Goal: Communication & Community: Answer question/provide support

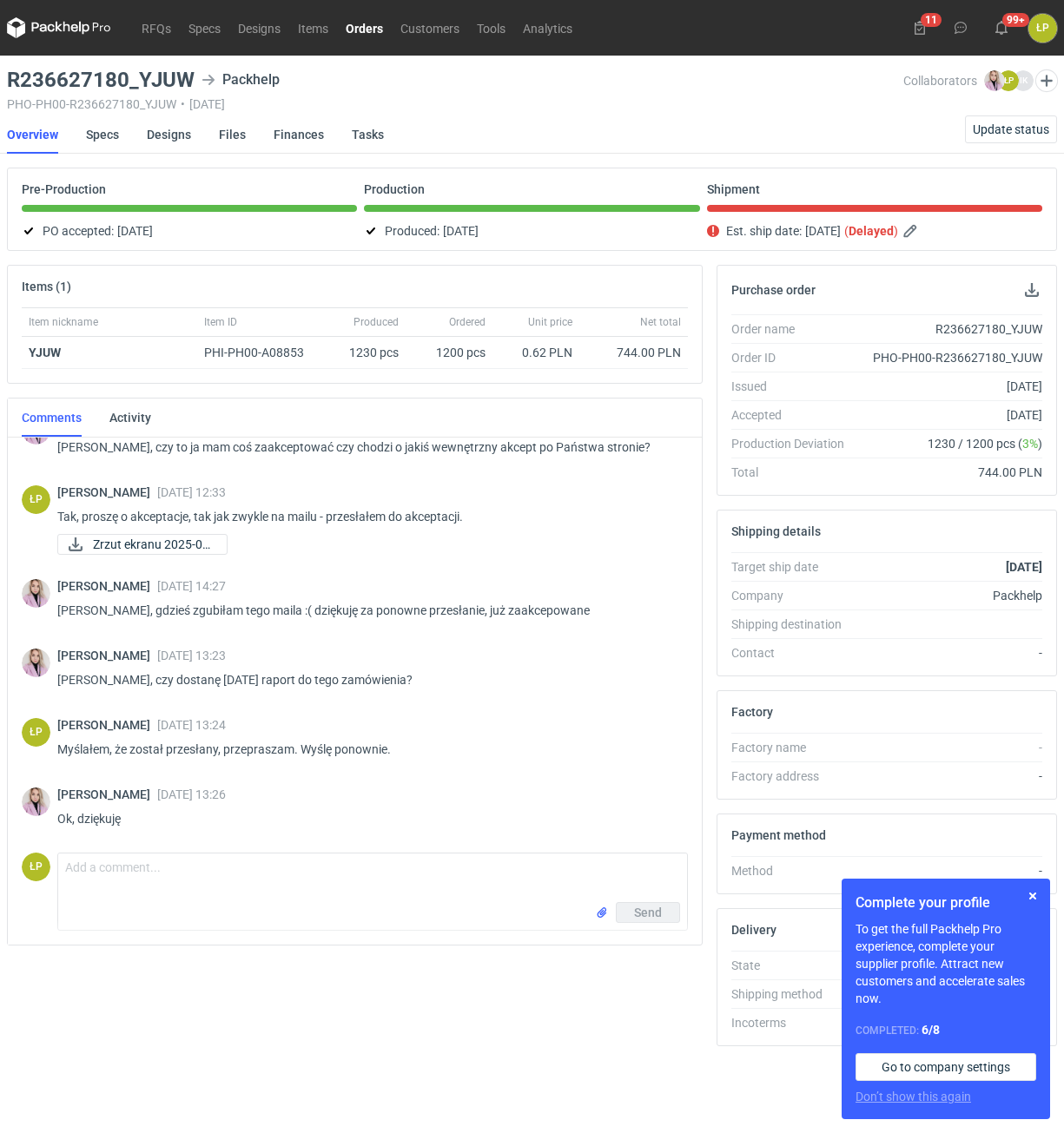
scroll to position [104, 0]
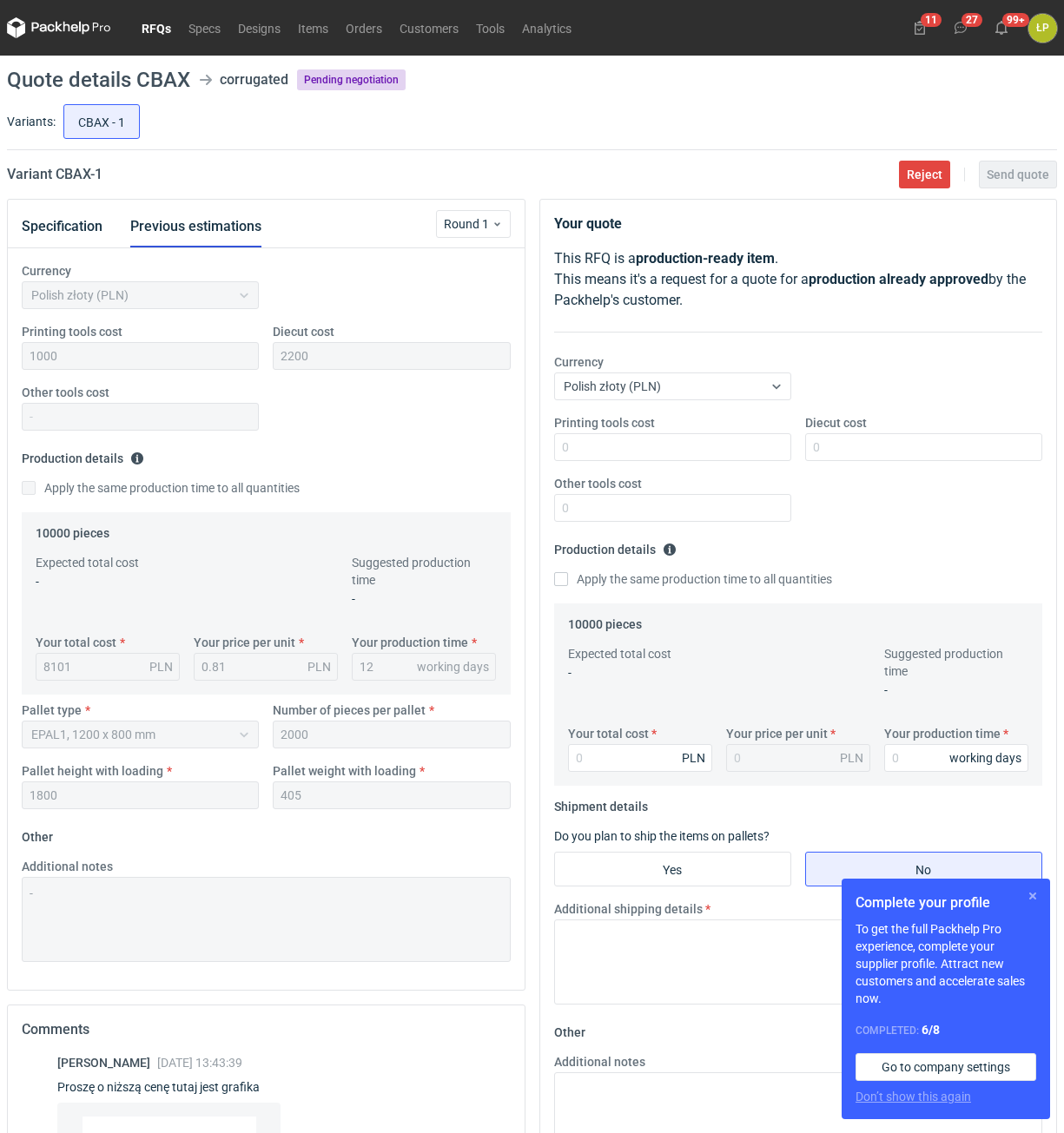
click at [1039, 895] on button "button" at bounding box center [1032, 896] width 21 height 21
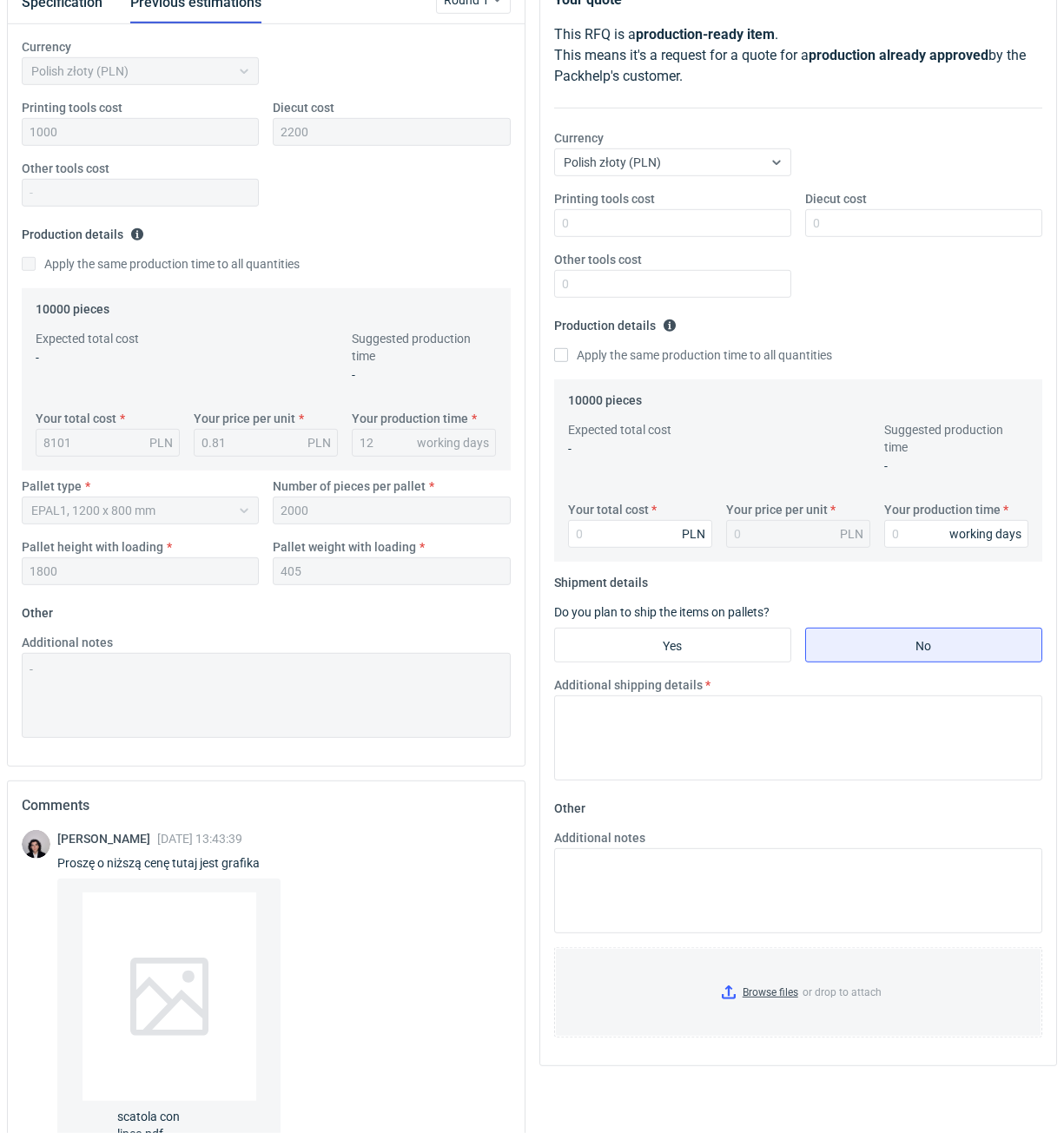
scroll to position [392, 0]
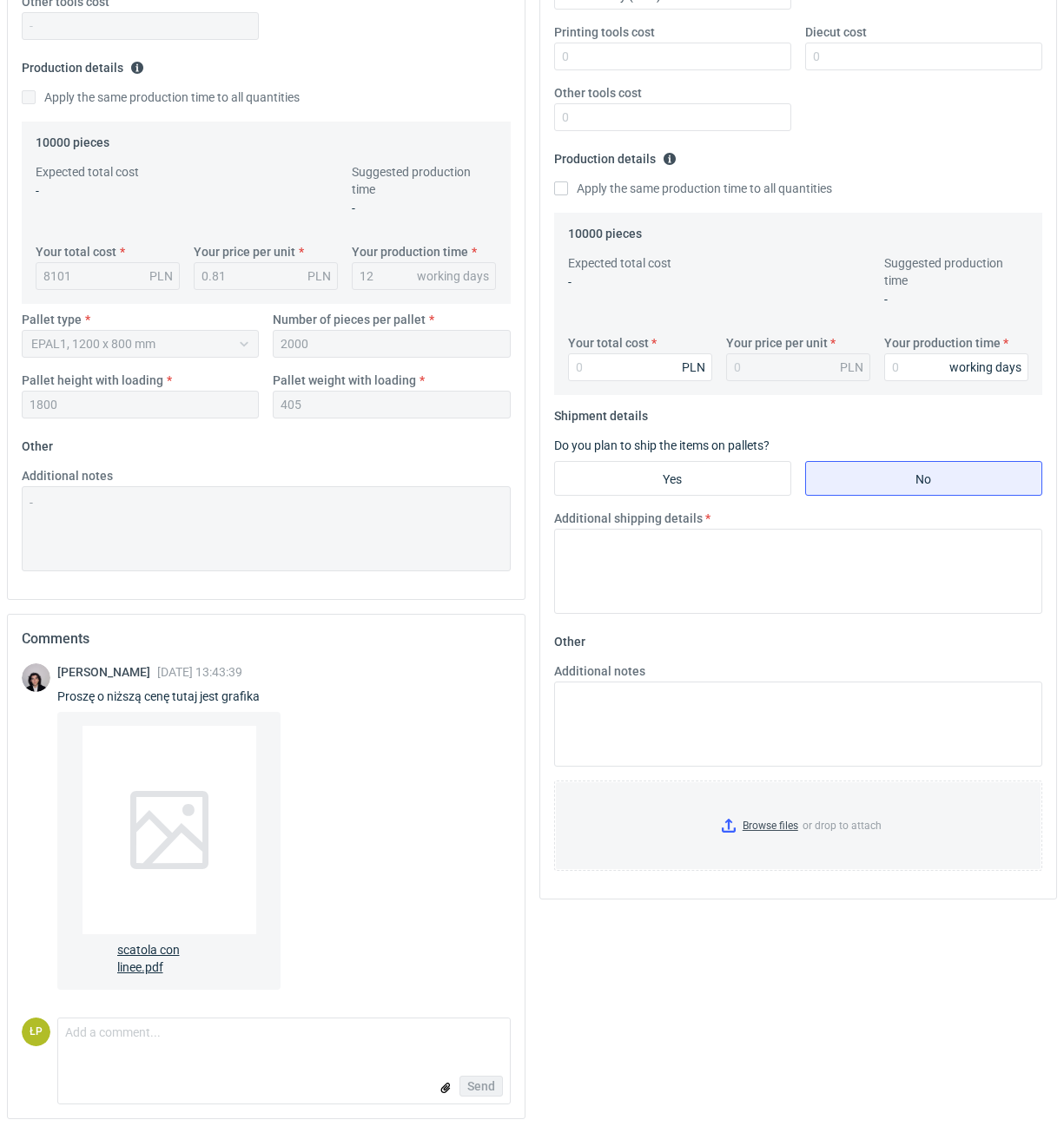
click at [202, 787] on div at bounding box center [169, 830] width 174 height 208
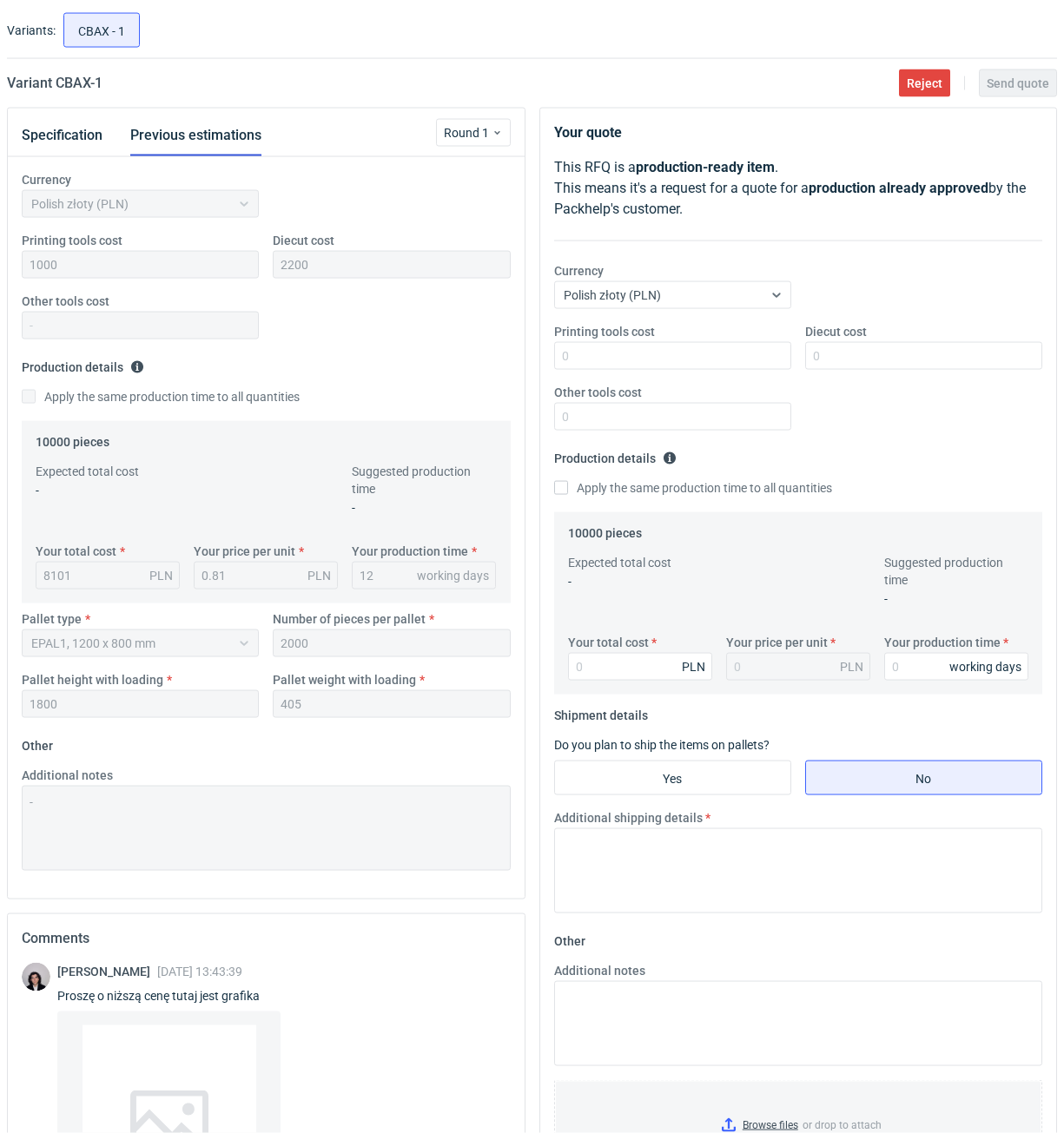
scroll to position [0, 0]
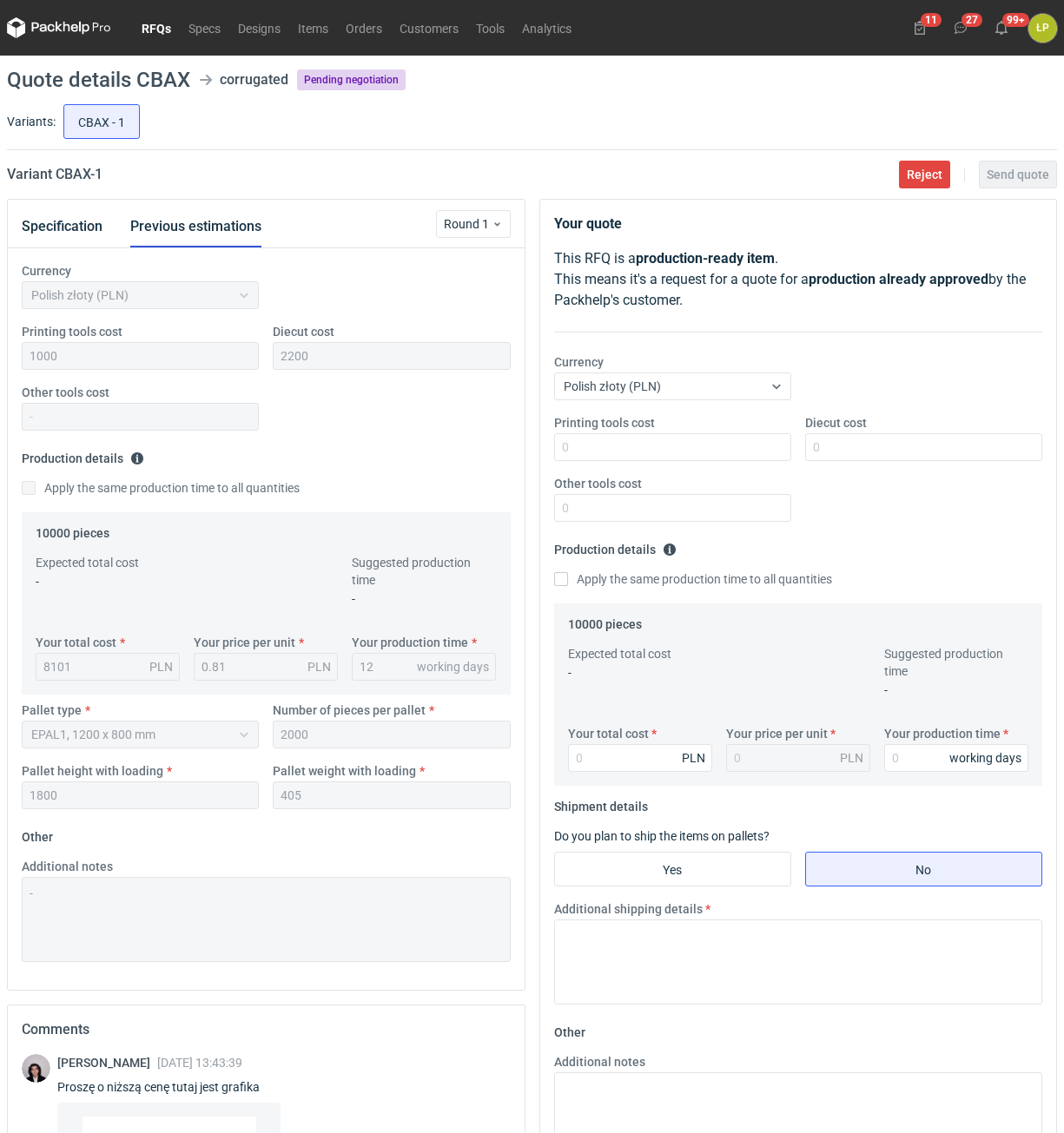
drag, startPoint x: 108, startPoint y: 222, endPoint x: 98, endPoint y: 221, distance: 9.6
click at [107, 222] on div "Specification Previous estimations" at bounding box center [155, 227] width 267 height 42
click at [90, 222] on button "Specification" at bounding box center [62, 227] width 81 height 42
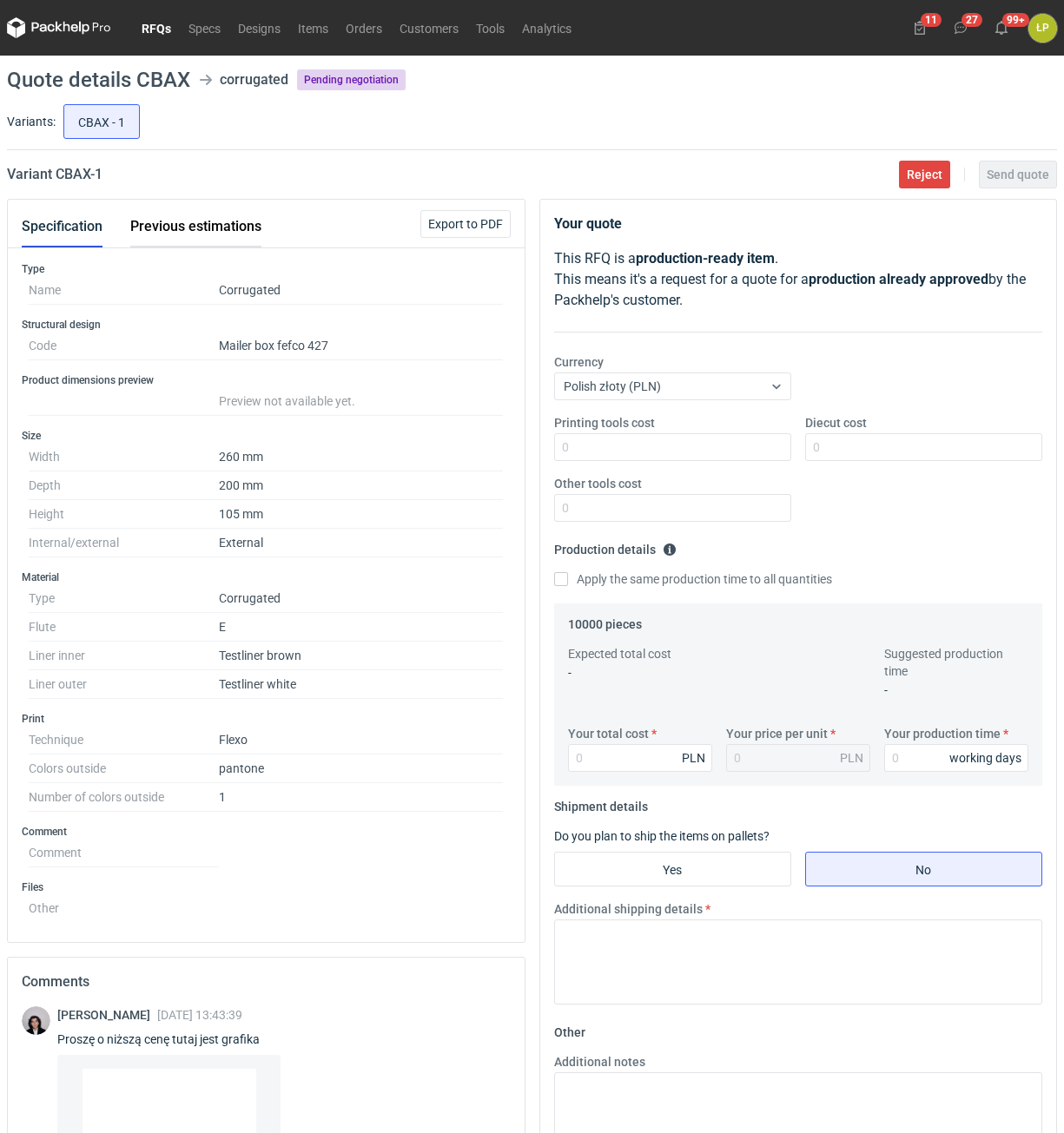
click at [147, 225] on button "Previous estimations" at bounding box center [195, 227] width 131 height 42
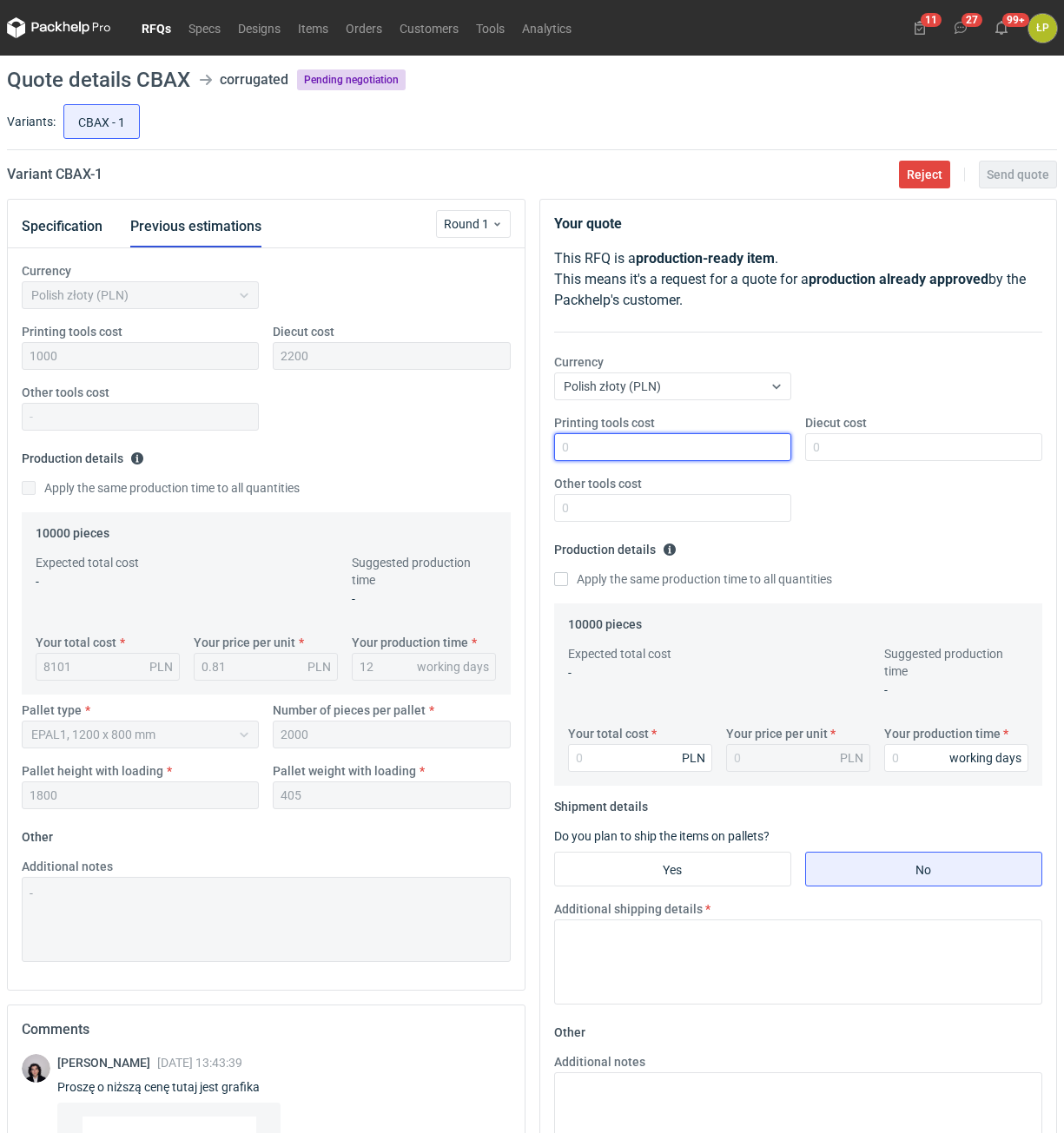
click at [624, 443] on input "Printing tools cost" at bounding box center [672, 447] width 237 height 28
click at [691, 457] on input "Printing tools cost" at bounding box center [672, 447] width 237 height 28
type input "1800"
click at [842, 444] on input "Diecut cost" at bounding box center [923, 447] width 237 height 28
click at [733, 500] on input "Other tools cost" at bounding box center [672, 508] width 237 height 28
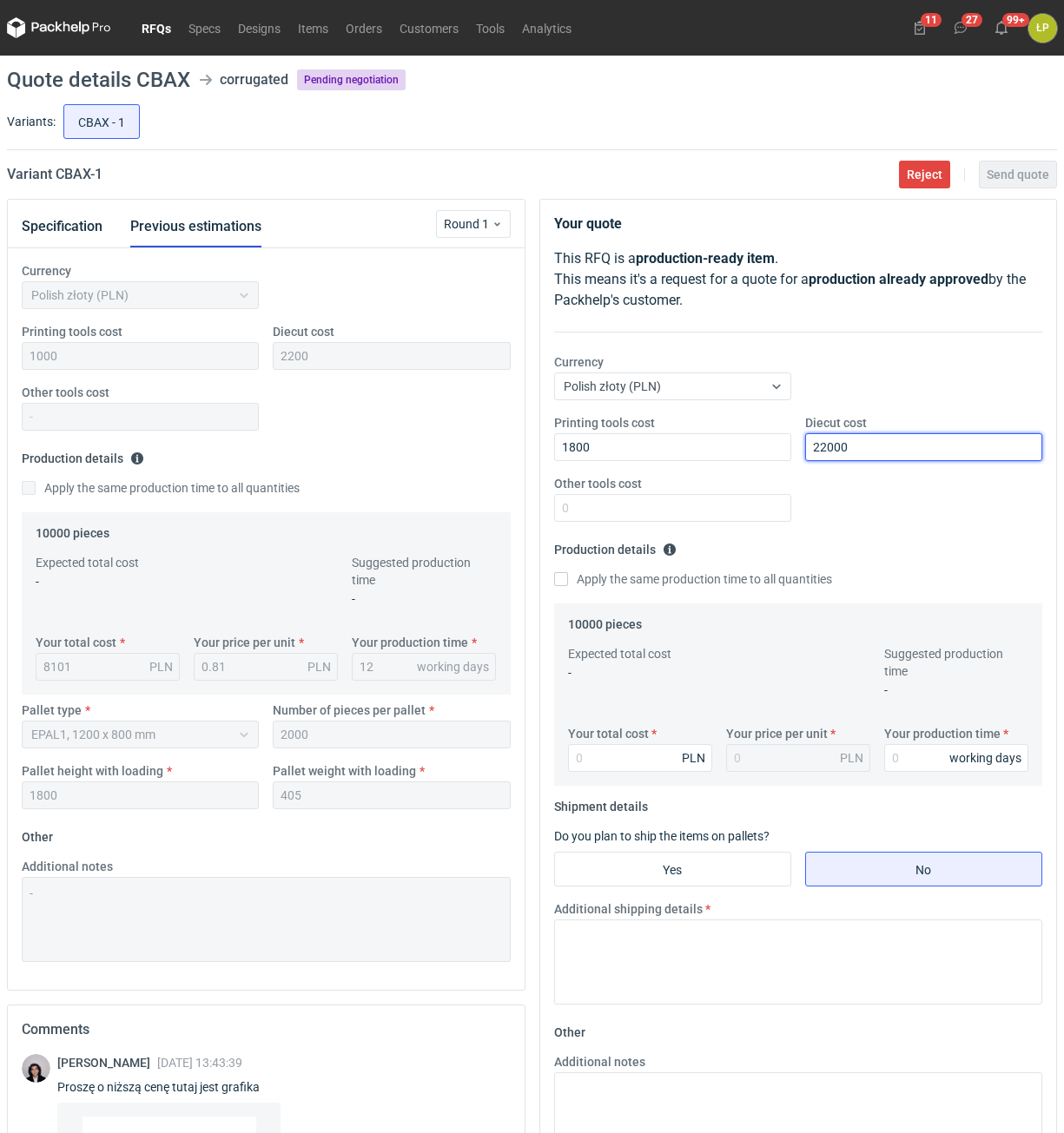
click at [868, 448] on input "22000" at bounding box center [923, 447] width 237 height 28
type input "2200"
click at [754, 498] on input "Other tools cost" at bounding box center [672, 508] width 237 height 28
type input "1"
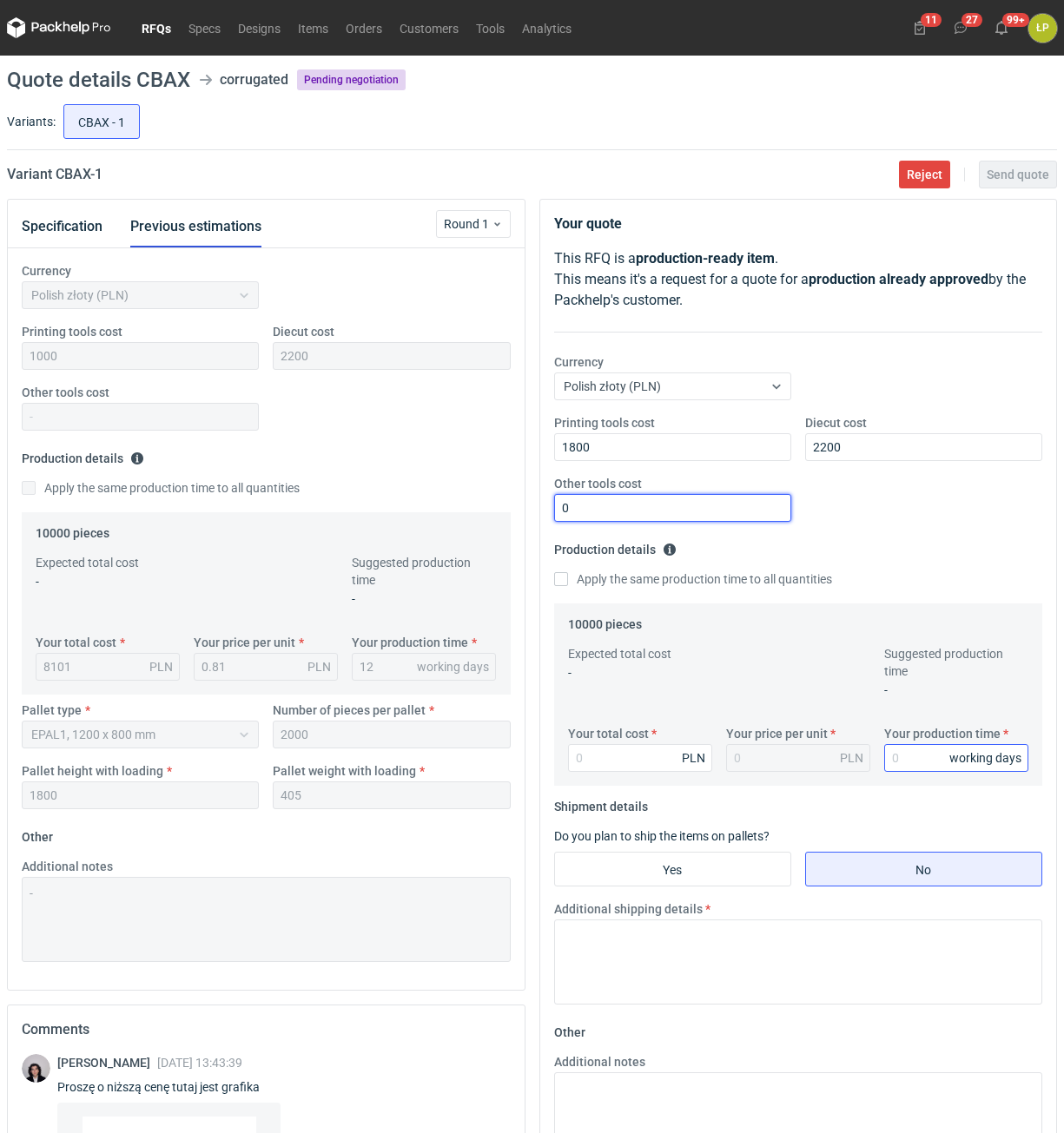
type input "0"
click at [900, 760] on input "Your production time" at bounding box center [956, 758] width 144 height 28
type input "12"
click at [661, 759] on input "Your total cost" at bounding box center [640, 758] width 144 height 28
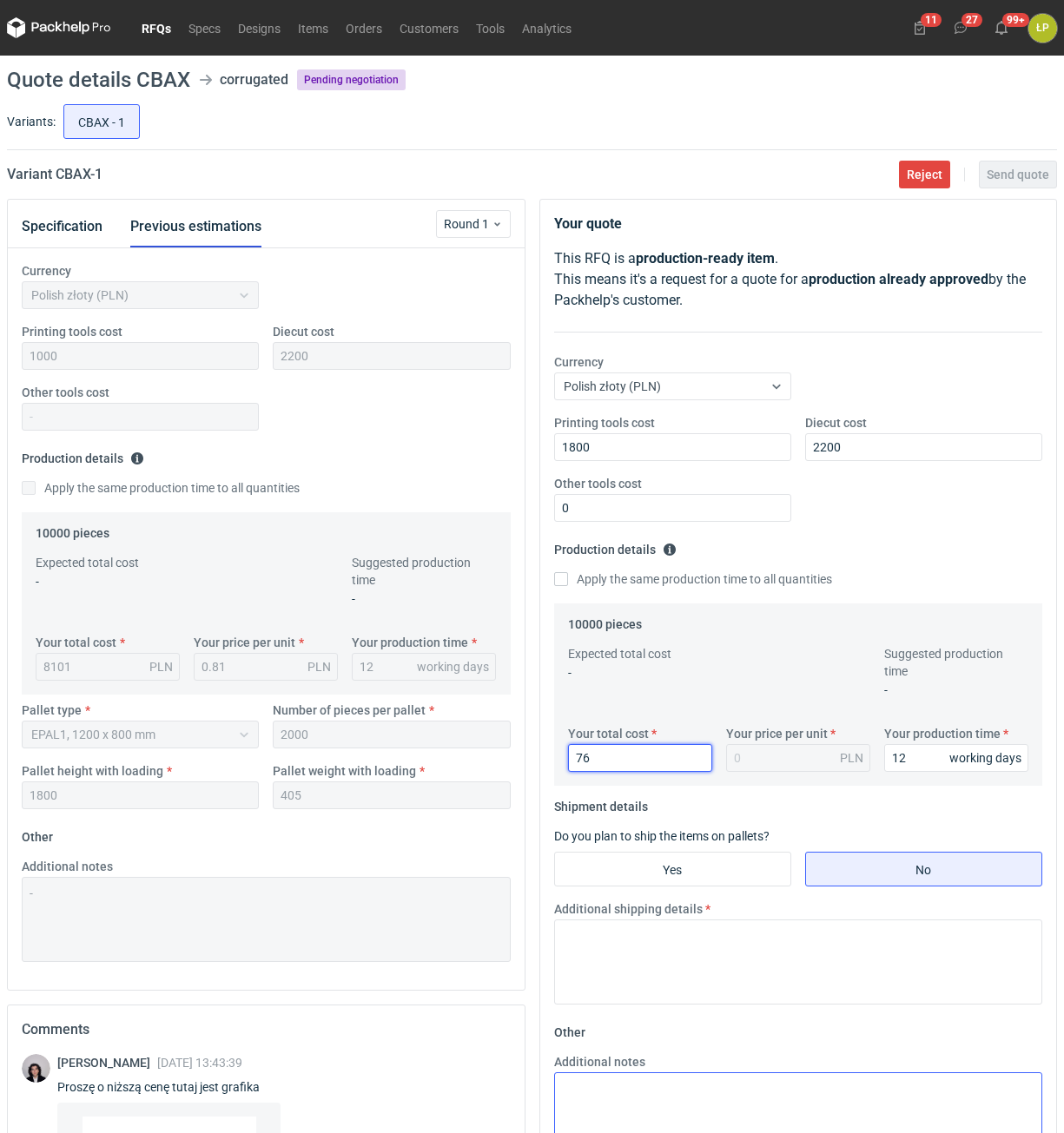
type input "760"
type input "0.08"
type input "7600"
type input "0.76"
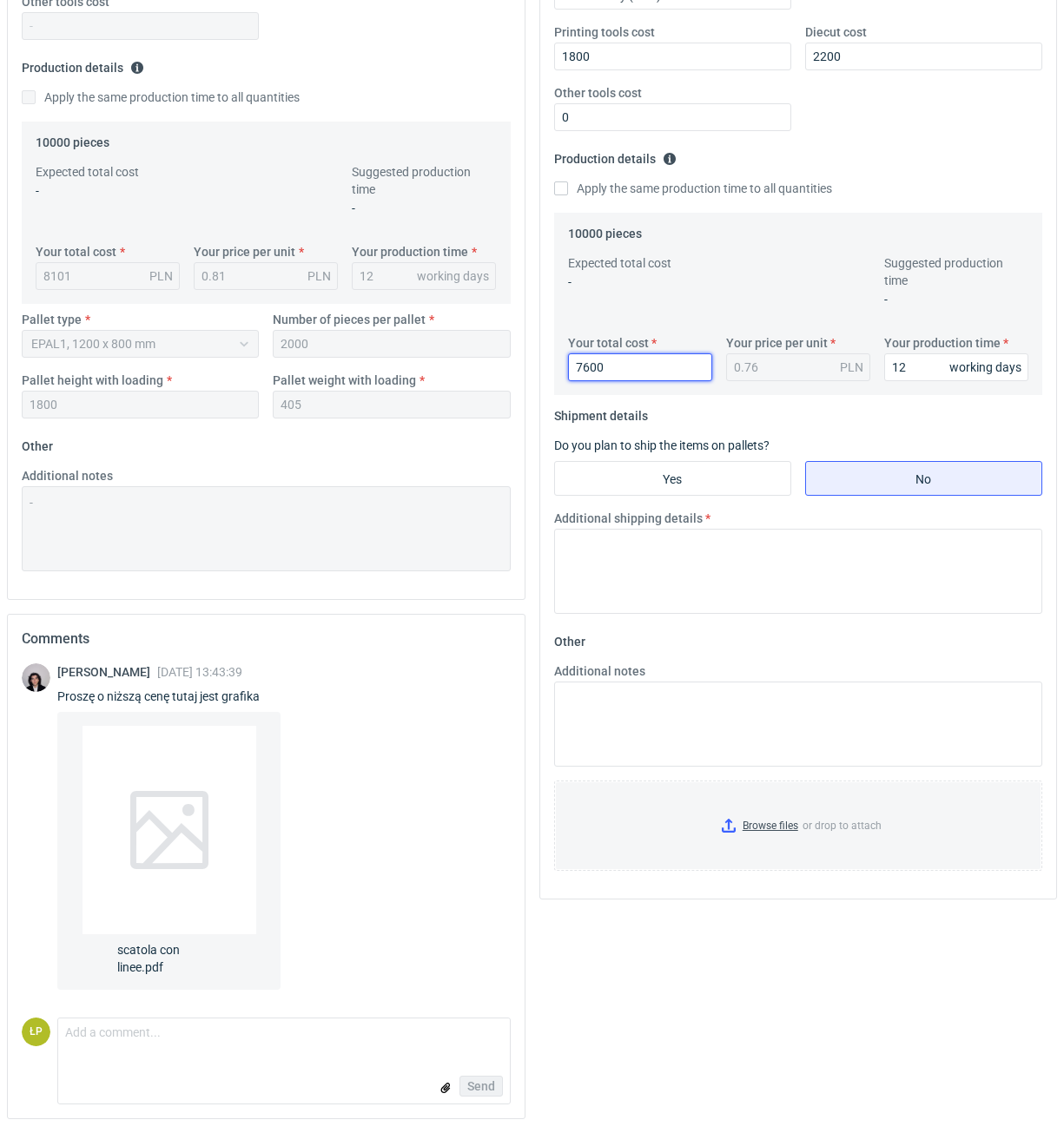
scroll to position [96, 0]
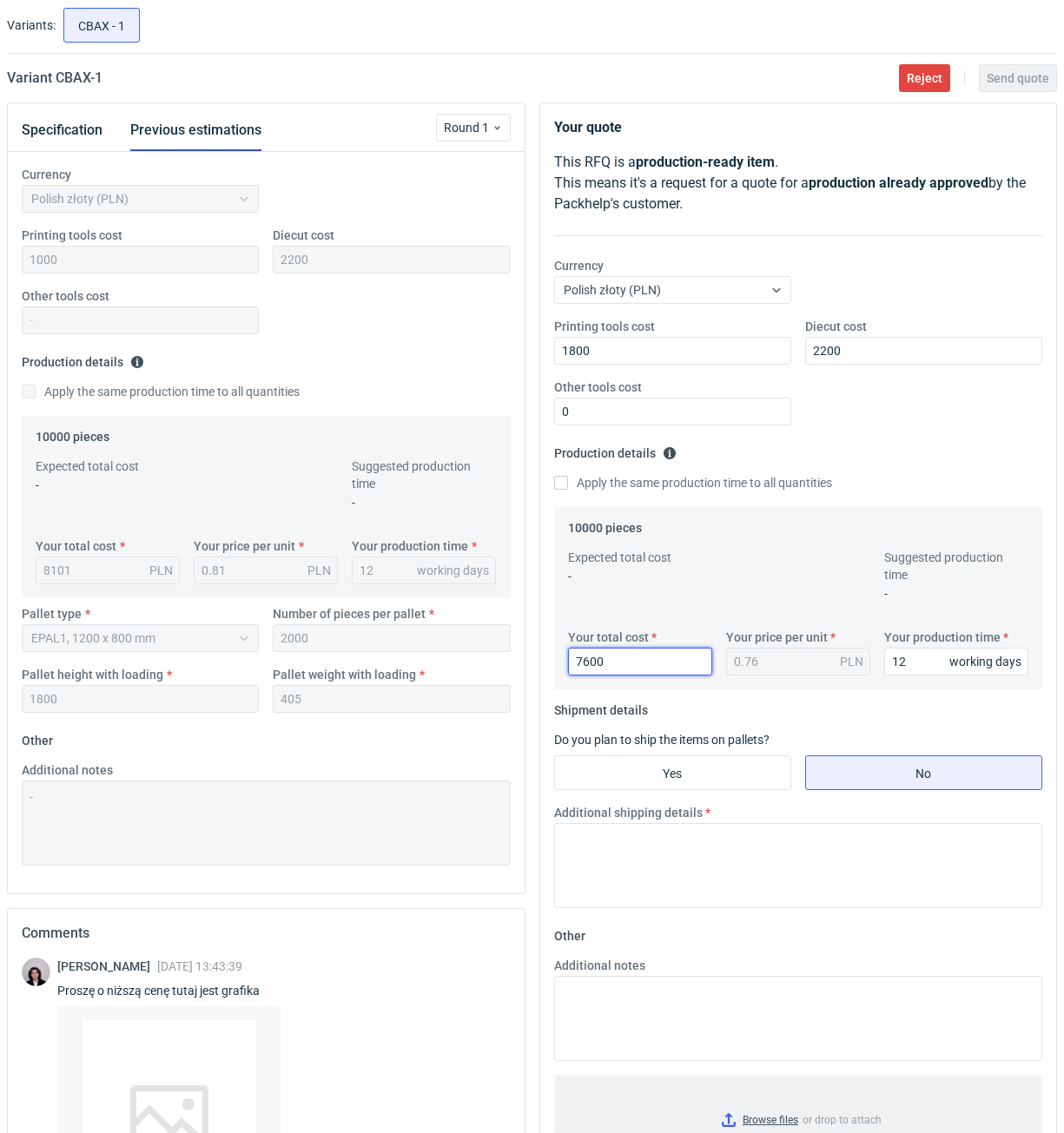
type input "7600"
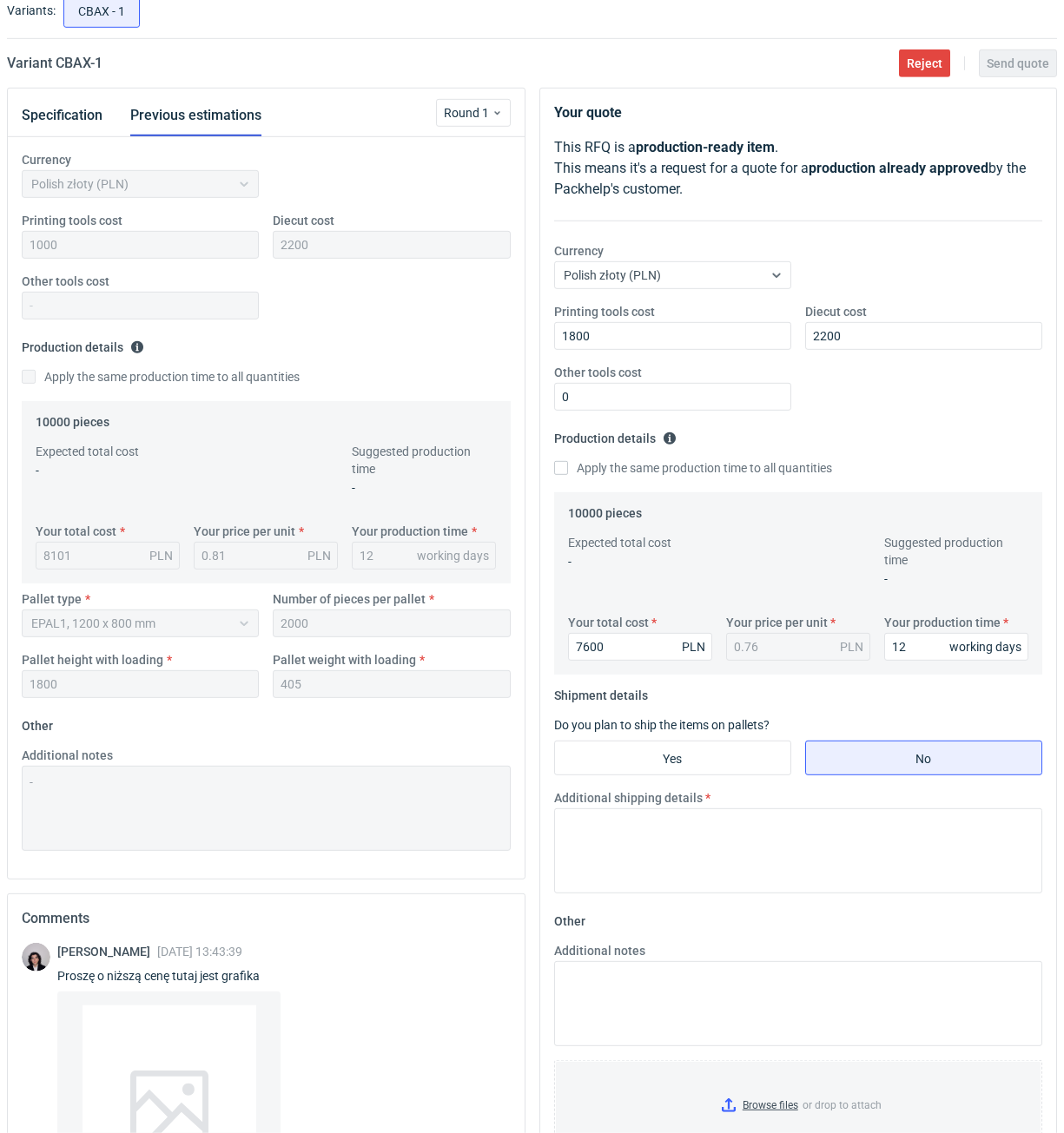
scroll to position [392, 0]
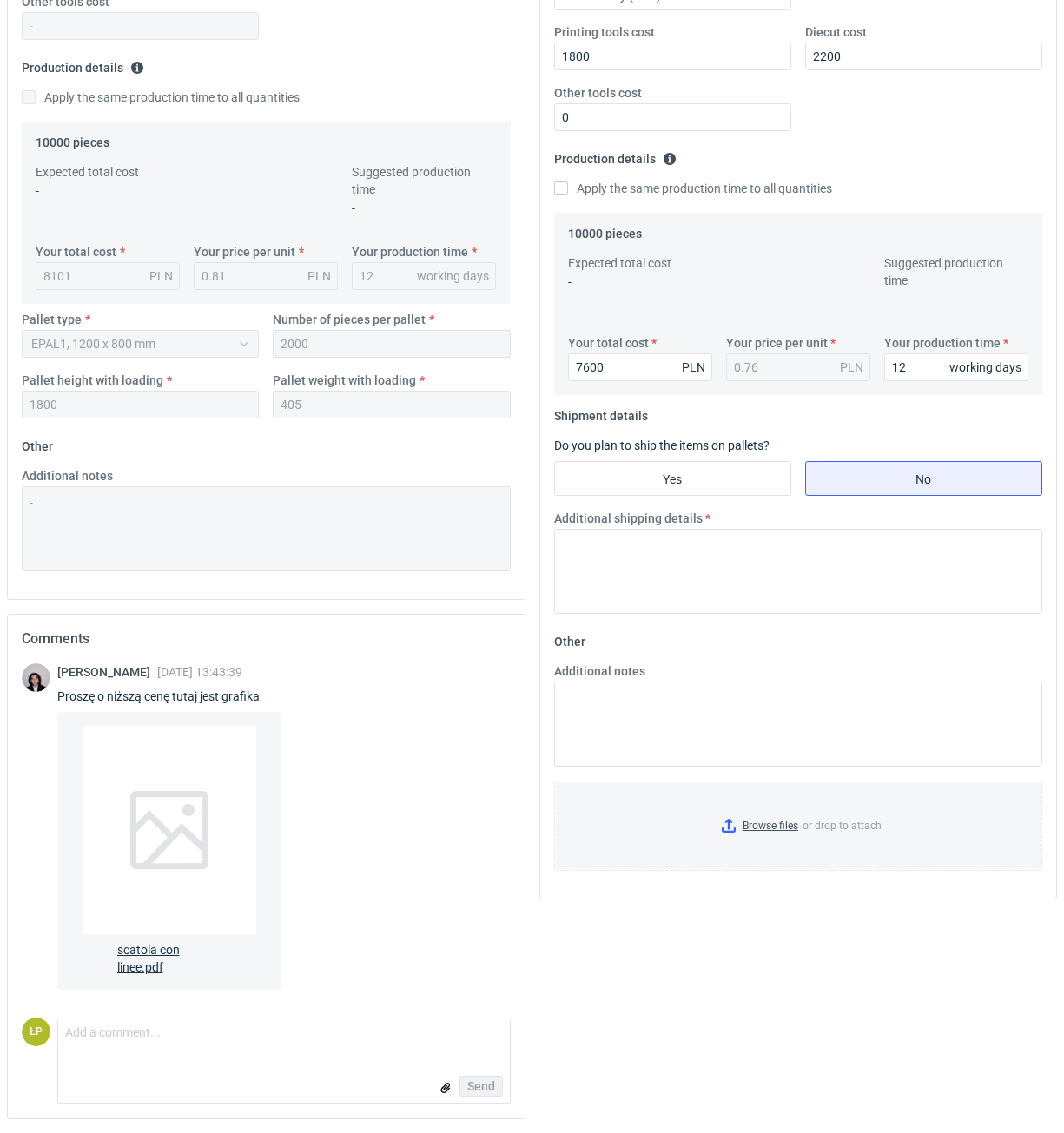
click at [159, 744] on div at bounding box center [169, 830] width 174 height 208
click at [338, 1036] on textarea "Comment message" at bounding box center [284, 1037] width 452 height 36
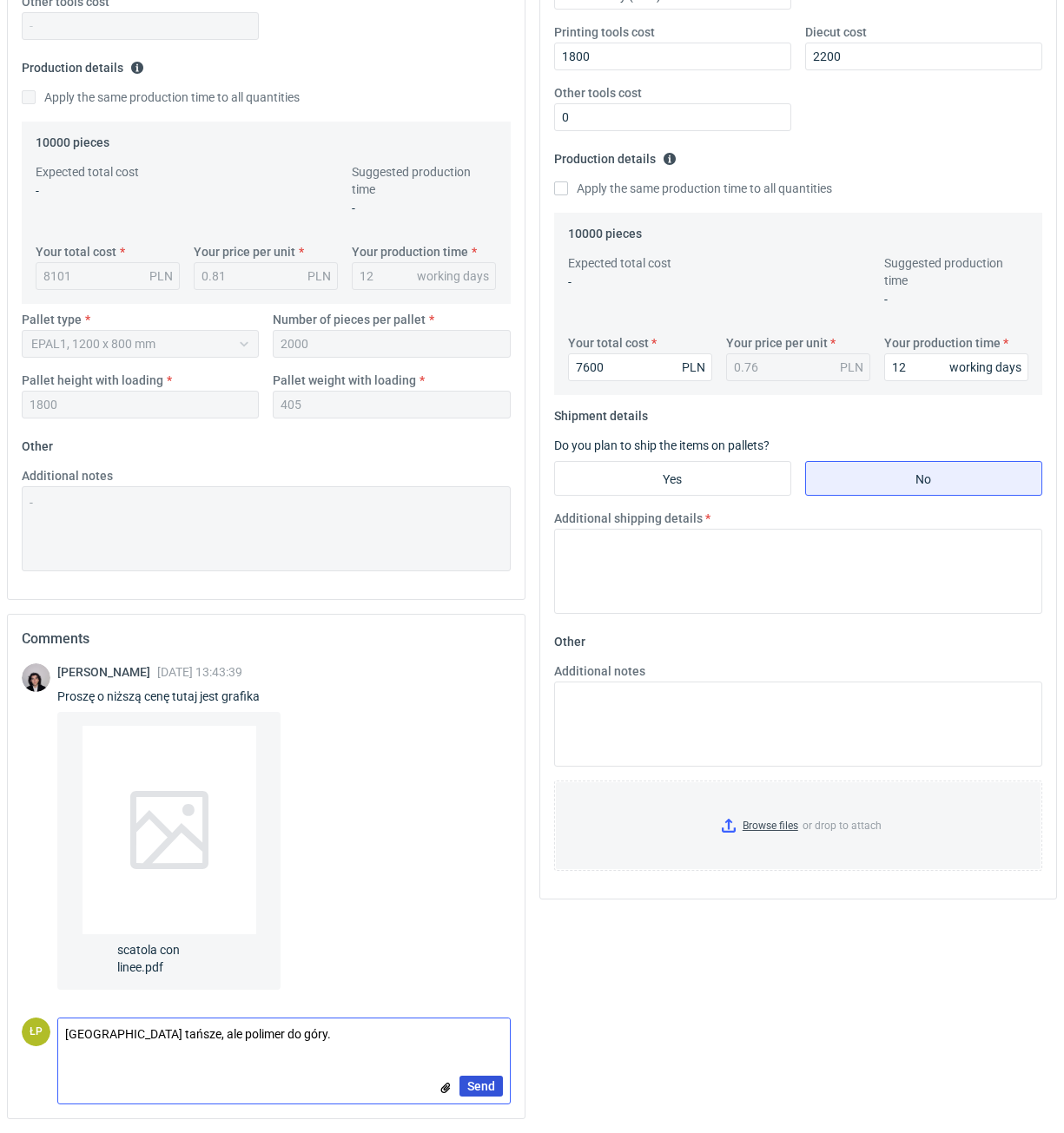
type textarea "Opakowanie tańsze, ale polimer do góry."
click at [484, 1077] on button "Send" at bounding box center [480, 1086] width 43 height 21
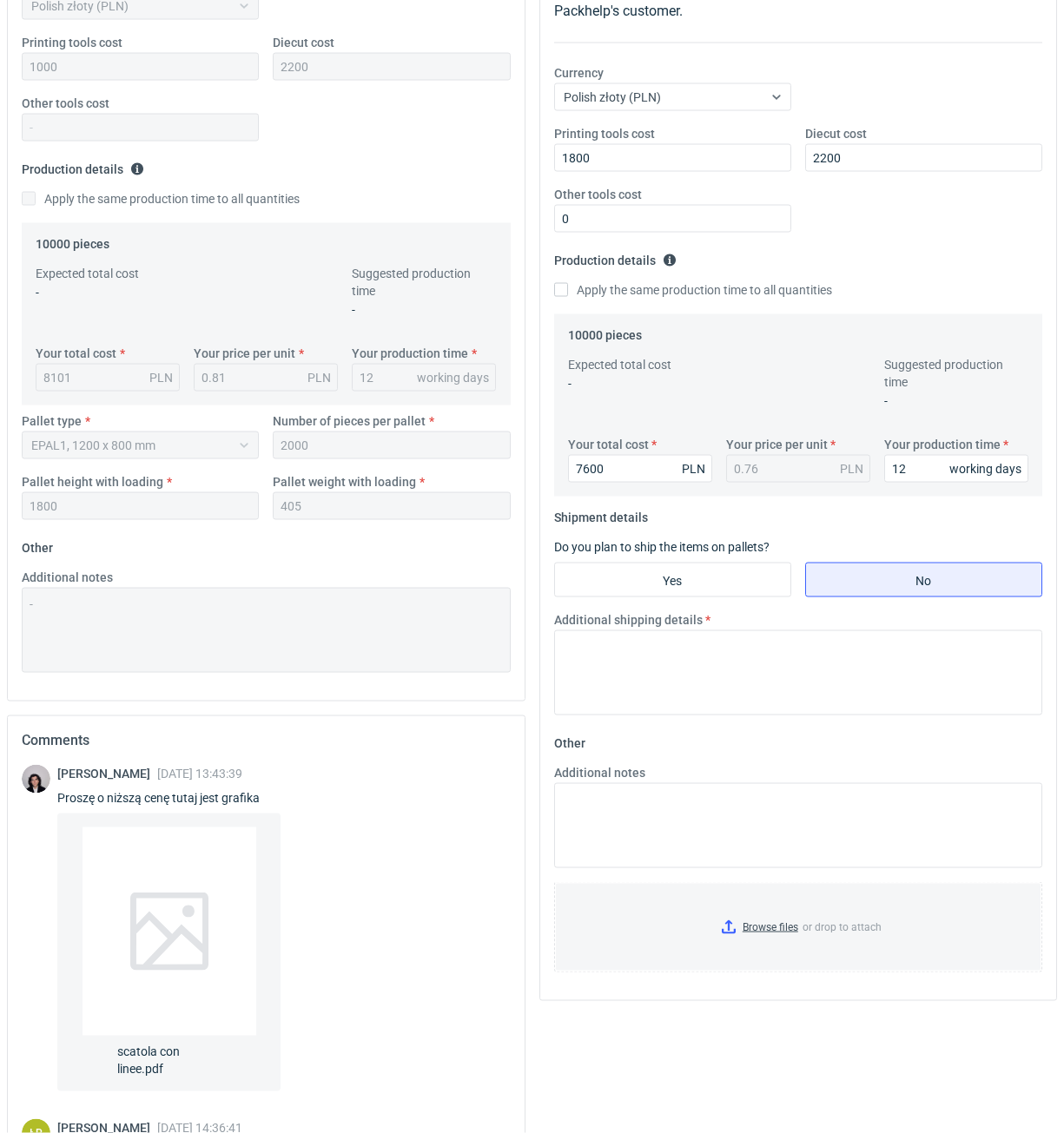
scroll to position [244, 0]
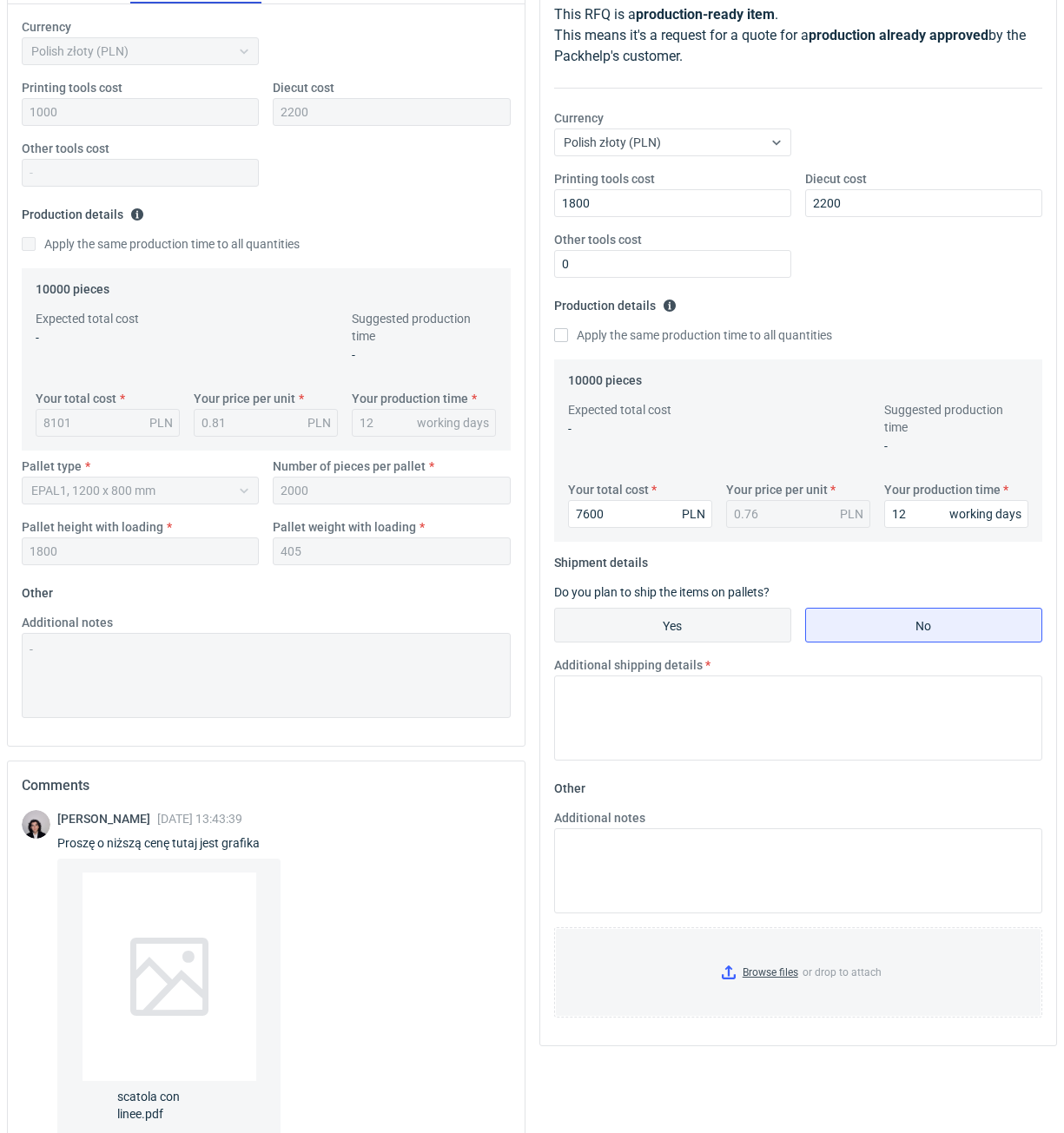
click at [655, 631] on input "Yes" at bounding box center [672, 625] width 235 height 33
radio input "true"
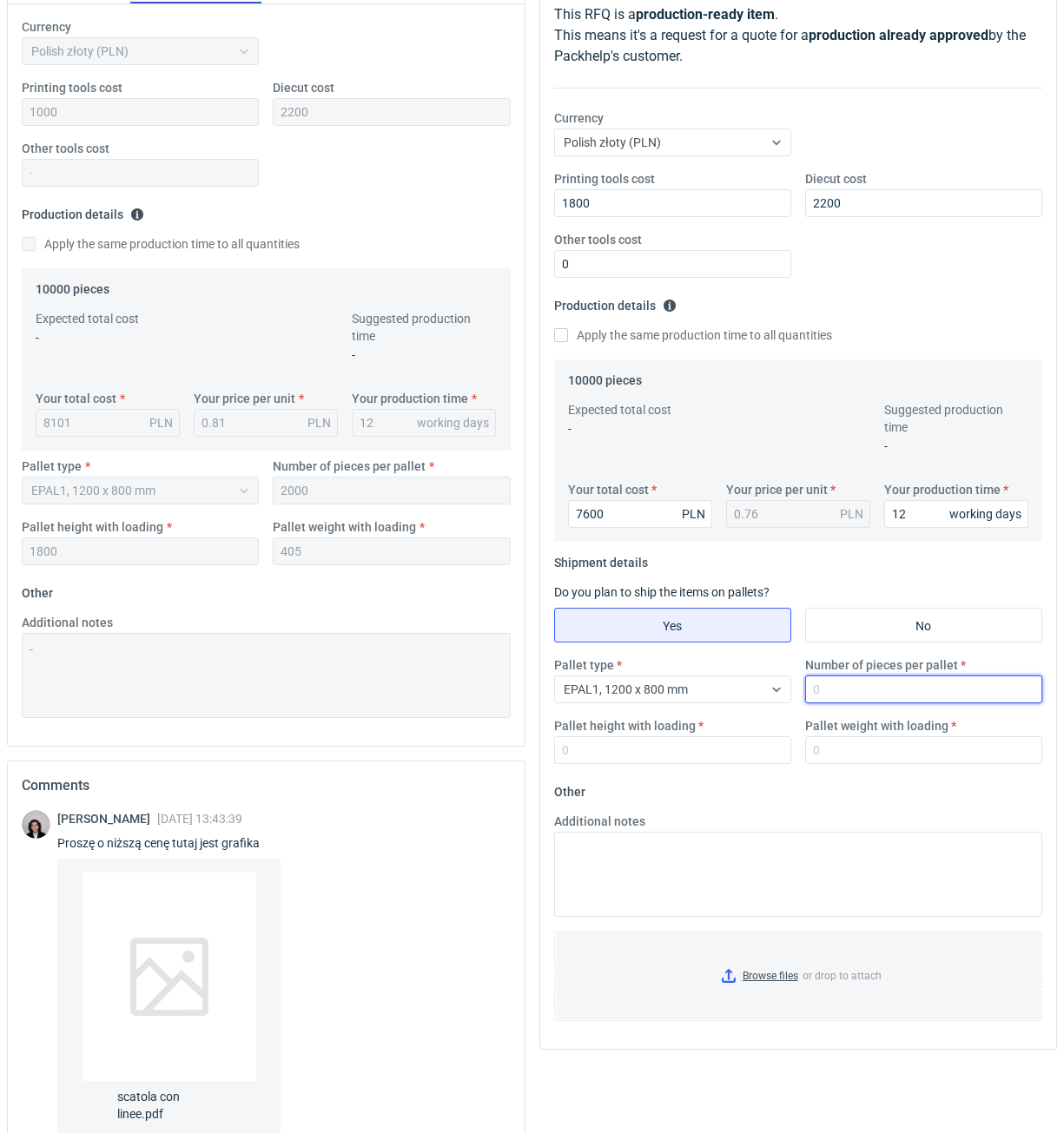
click at [825, 684] on input "Number of pieces per pallet" at bounding box center [923, 690] width 237 height 28
type input "2000"
click at [746, 748] on input "Pallet height with loading" at bounding box center [672, 750] width 237 height 28
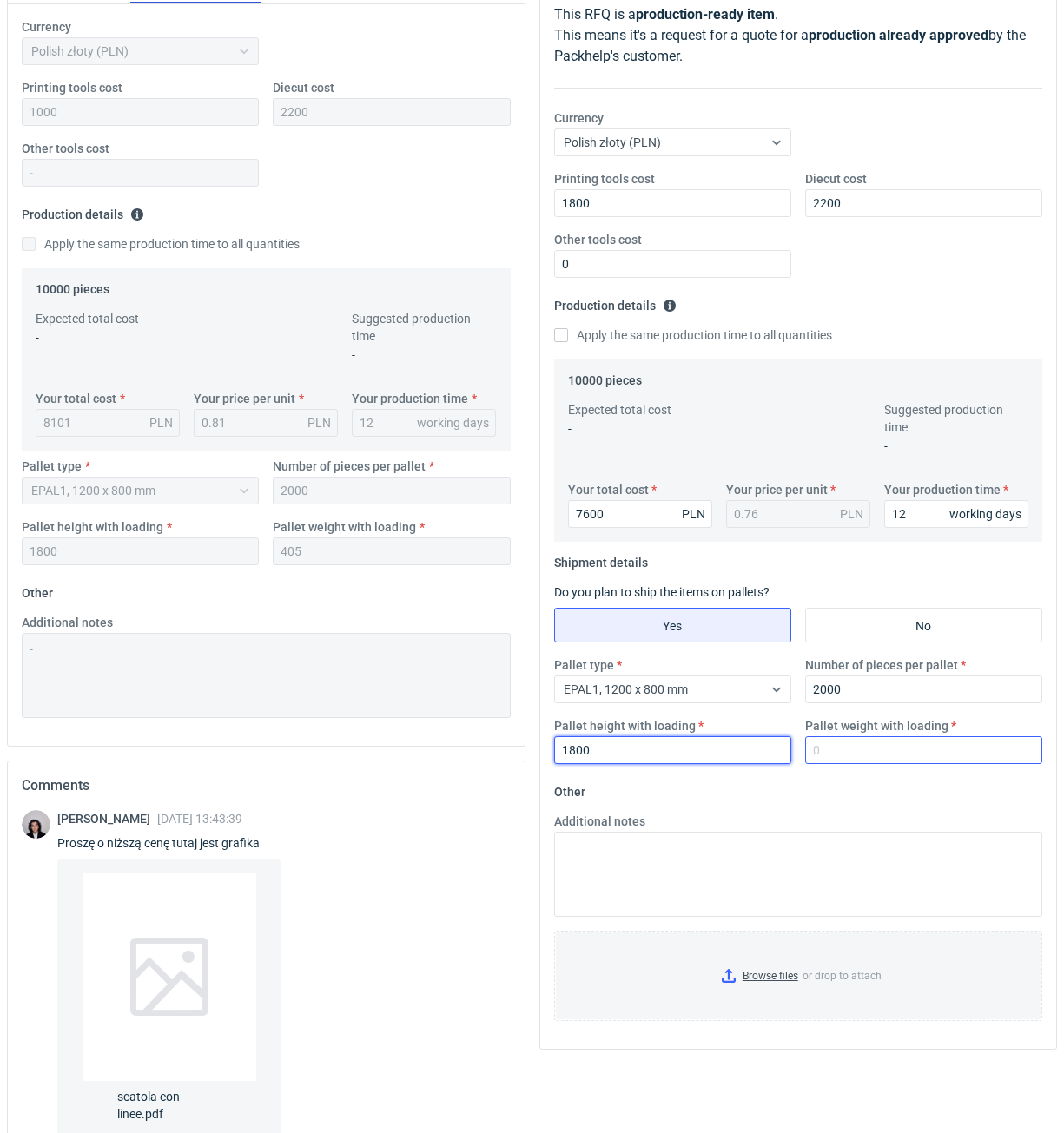
type input "1800"
click at [828, 749] on input "Pallet weight with loading" at bounding box center [923, 750] width 237 height 28
type input "405"
click at [835, 795] on fieldset "Other Additional notes Browse files or drop to attach" at bounding box center [798, 906] width 489 height 257
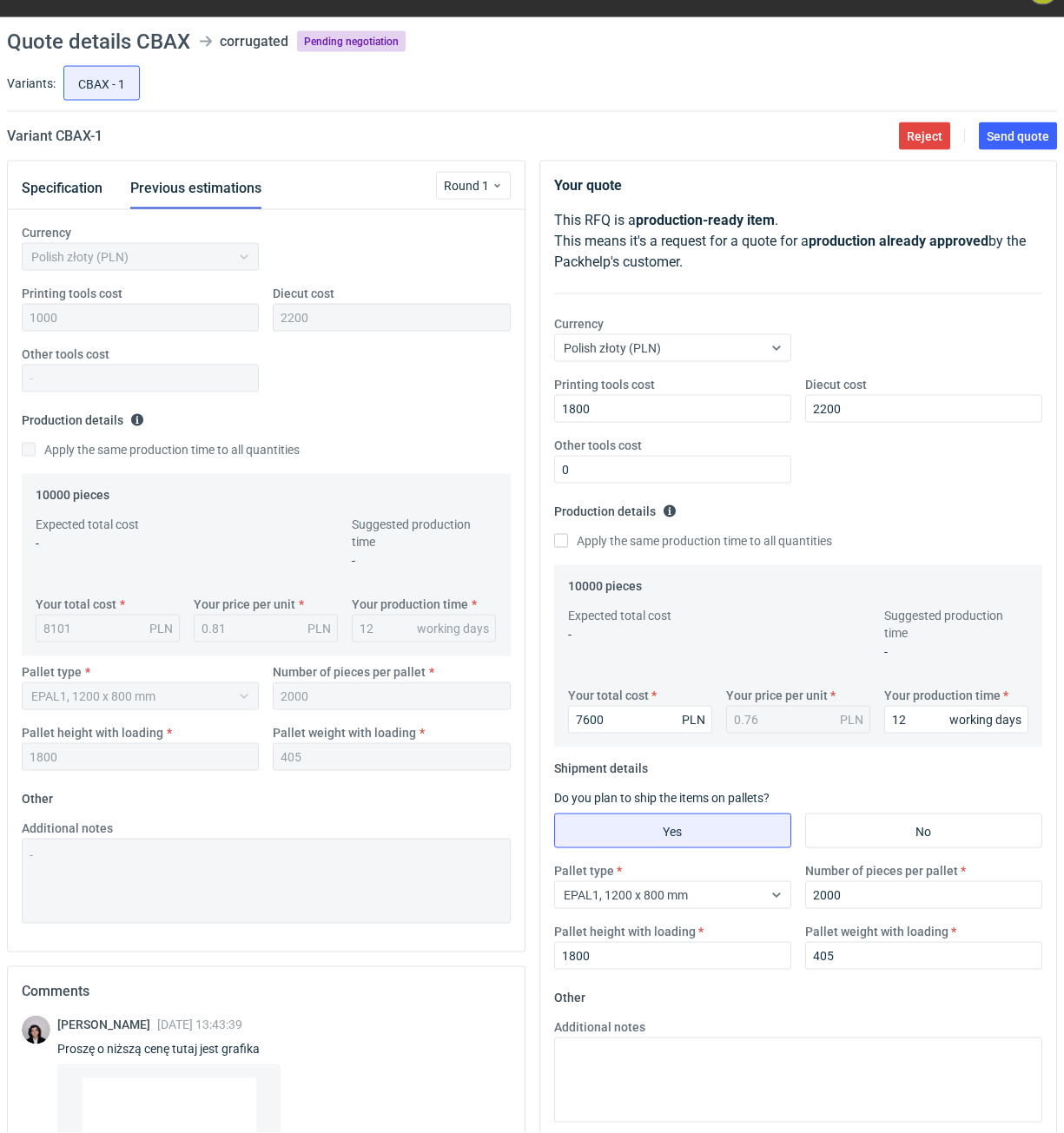
scroll to position [0, 0]
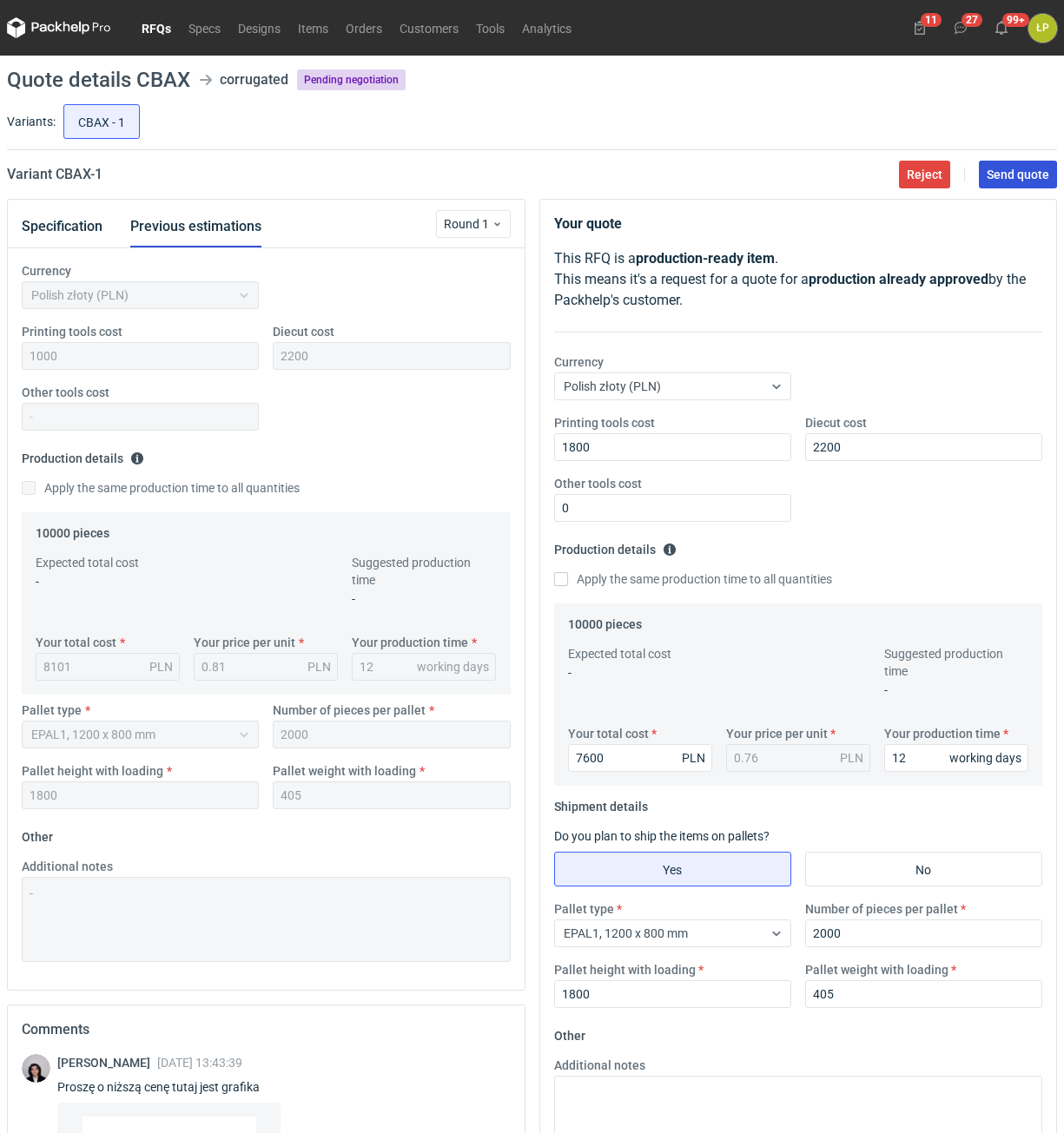
click at [1008, 186] on button "Send quote" at bounding box center [1018, 175] width 78 height 28
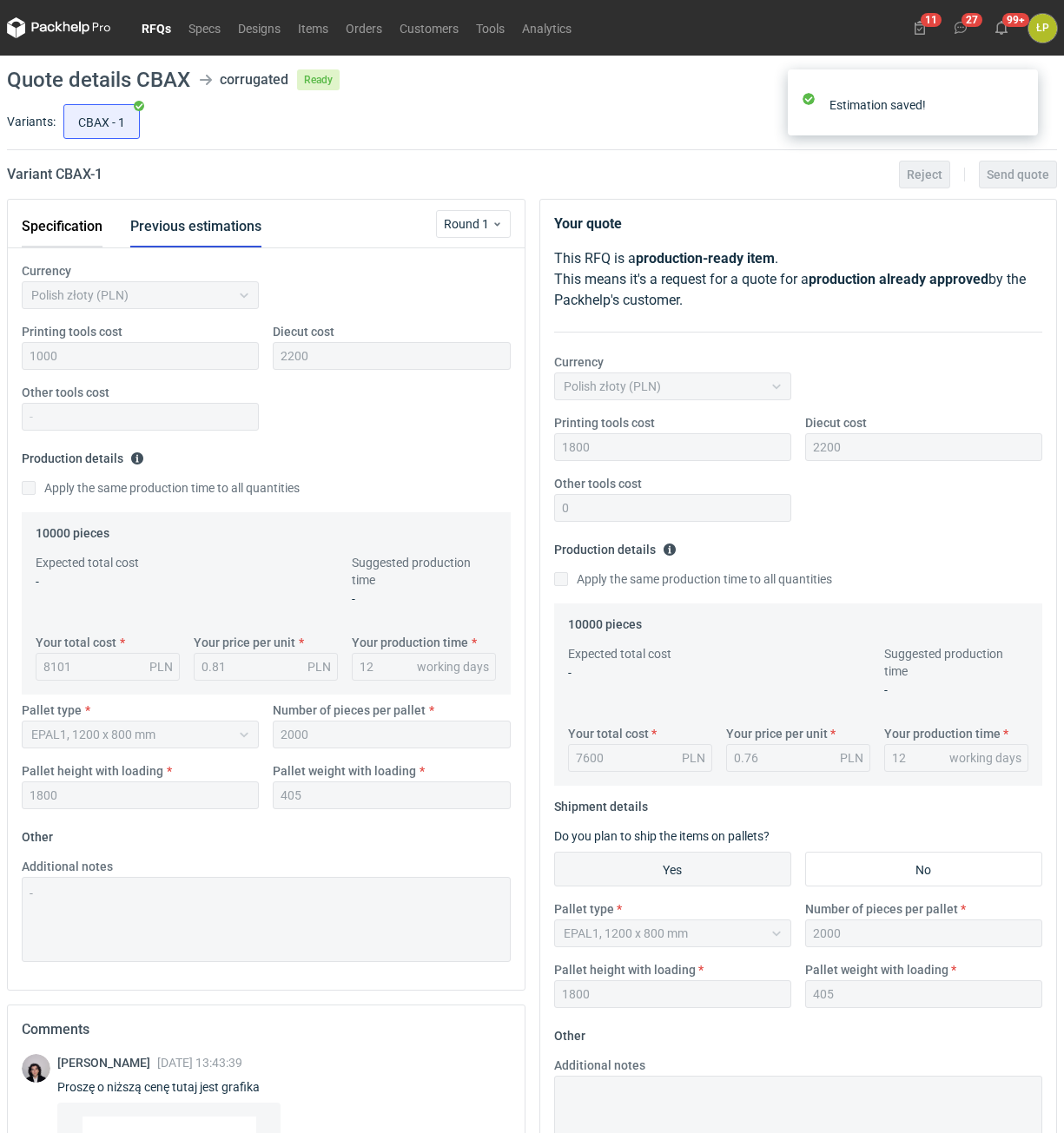
click at [76, 221] on button "Specification" at bounding box center [62, 227] width 81 height 42
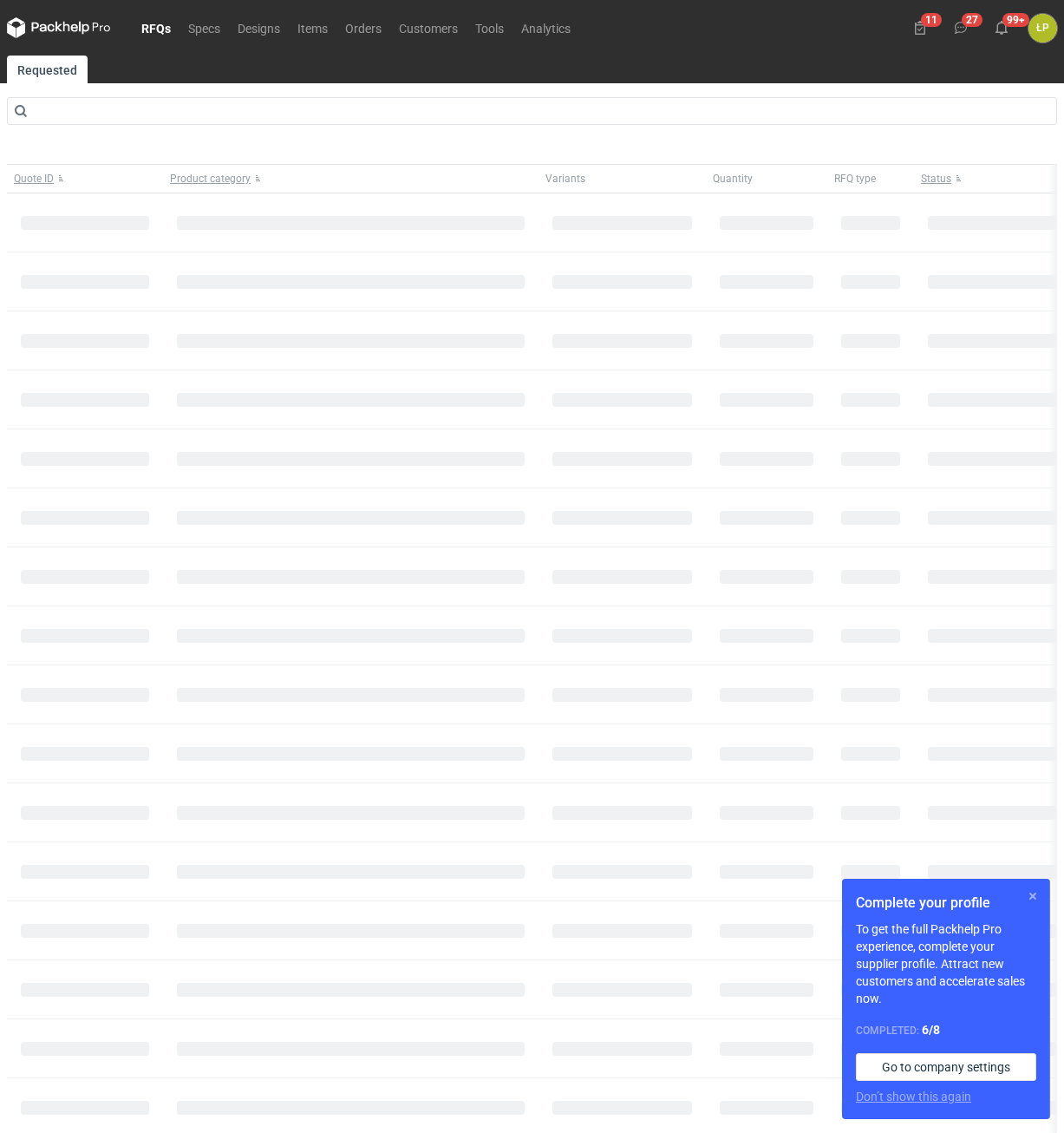
click at [1031, 891] on button "button" at bounding box center [1033, 896] width 21 height 21
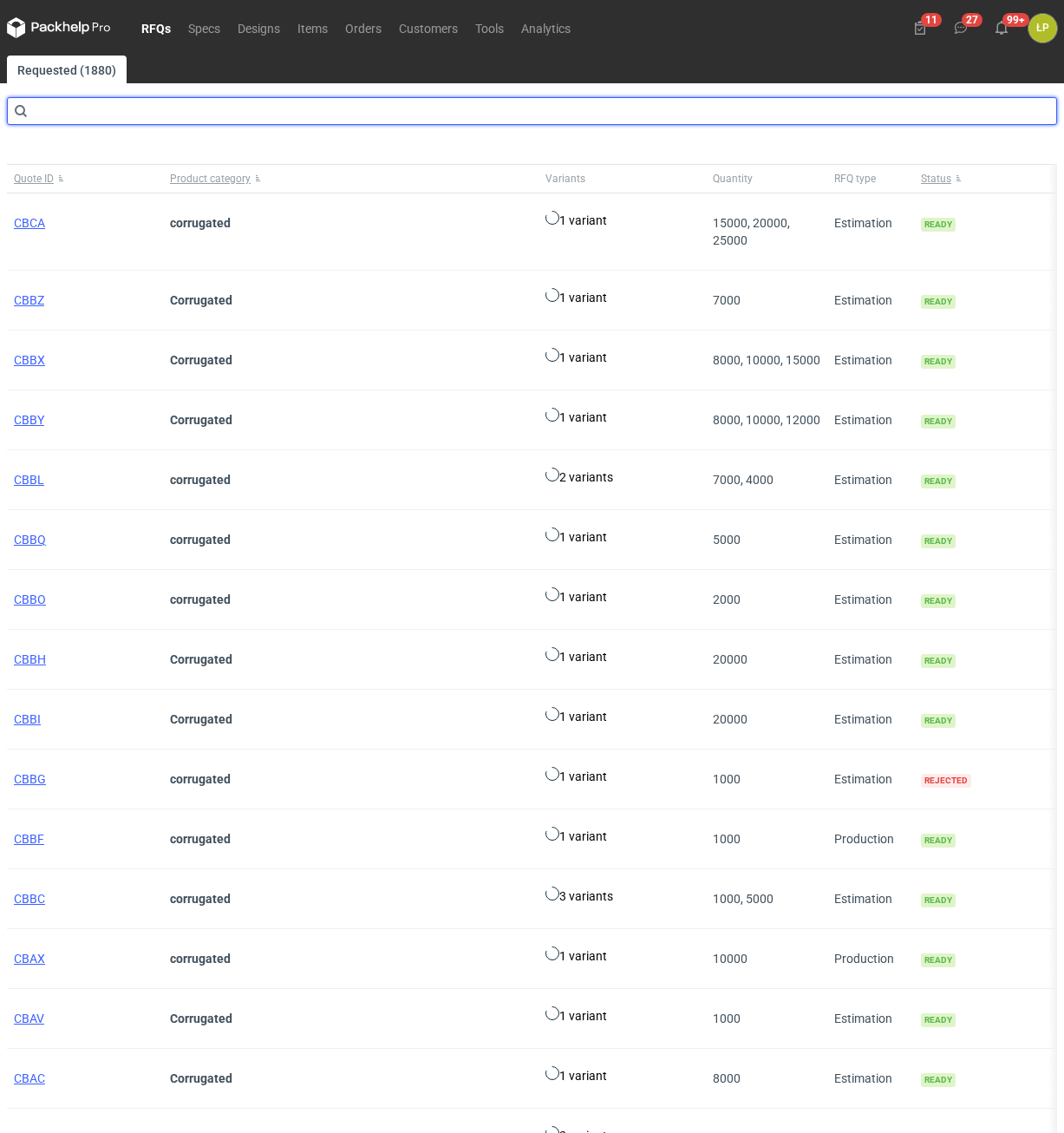
click at [343, 113] on input "text" at bounding box center [532, 111] width 1051 height 28
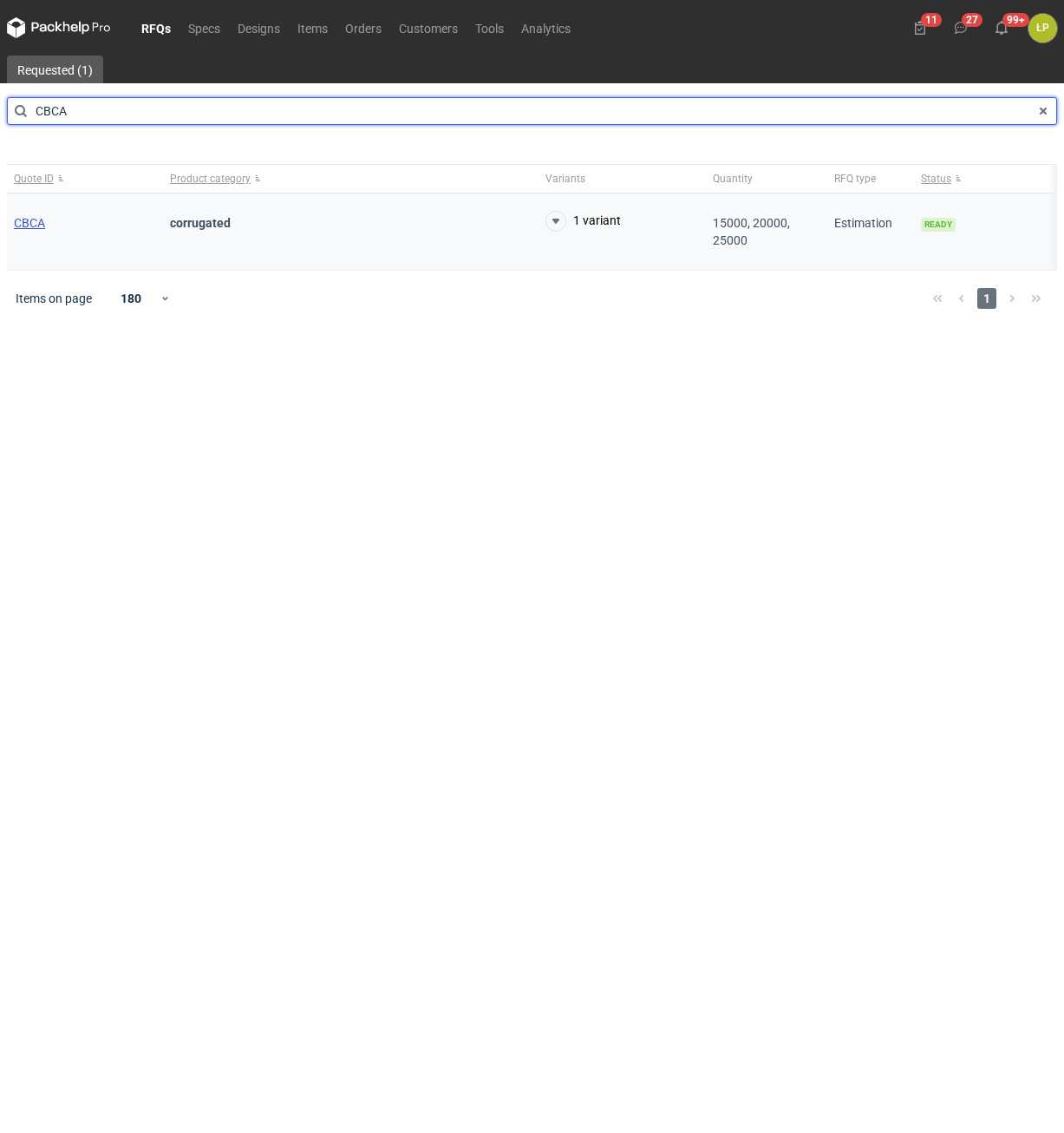
type input "CBCA"
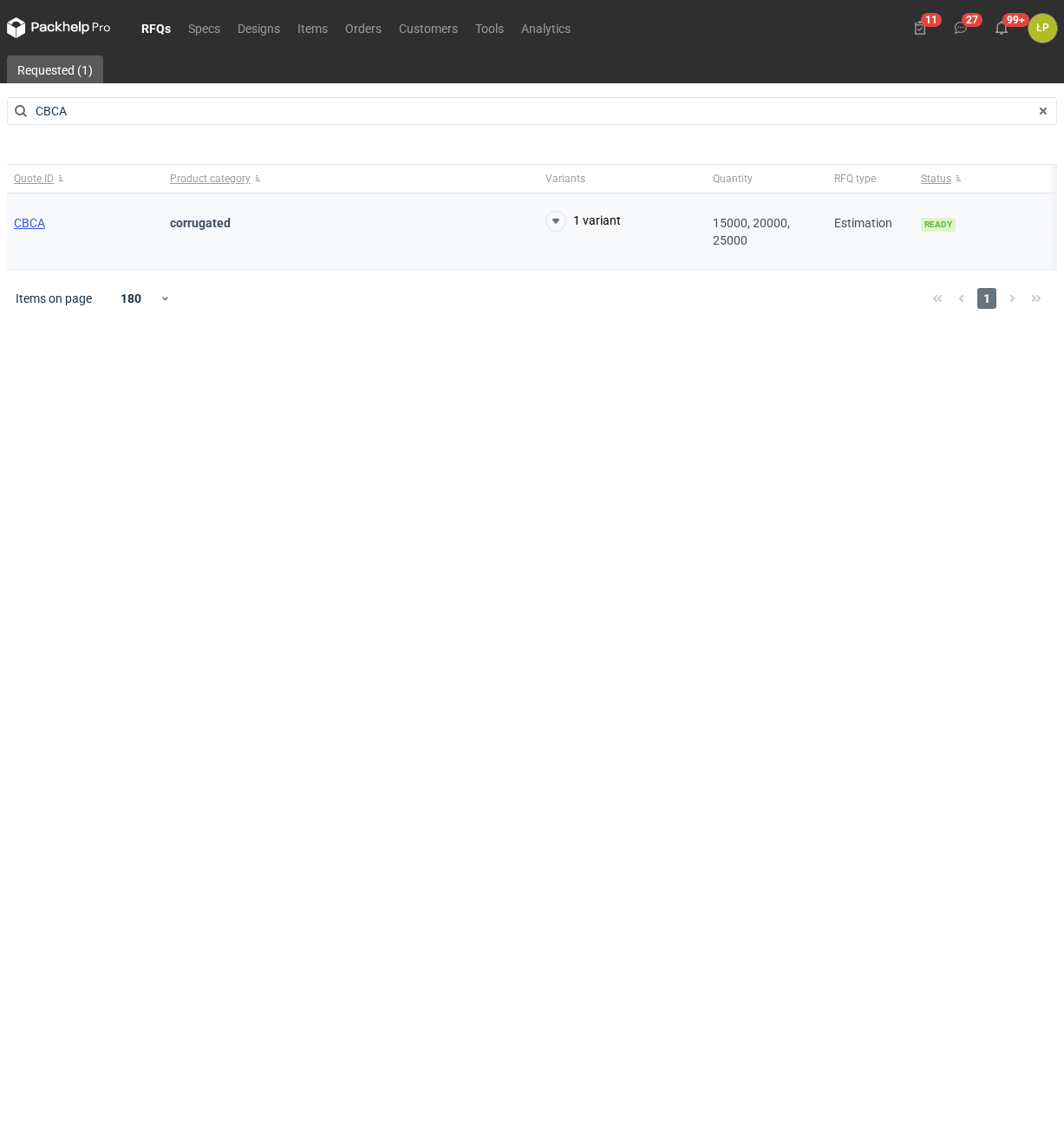
click at [34, 221] on span "CBCA" at bounding box center [29, 223] width 31 height 14
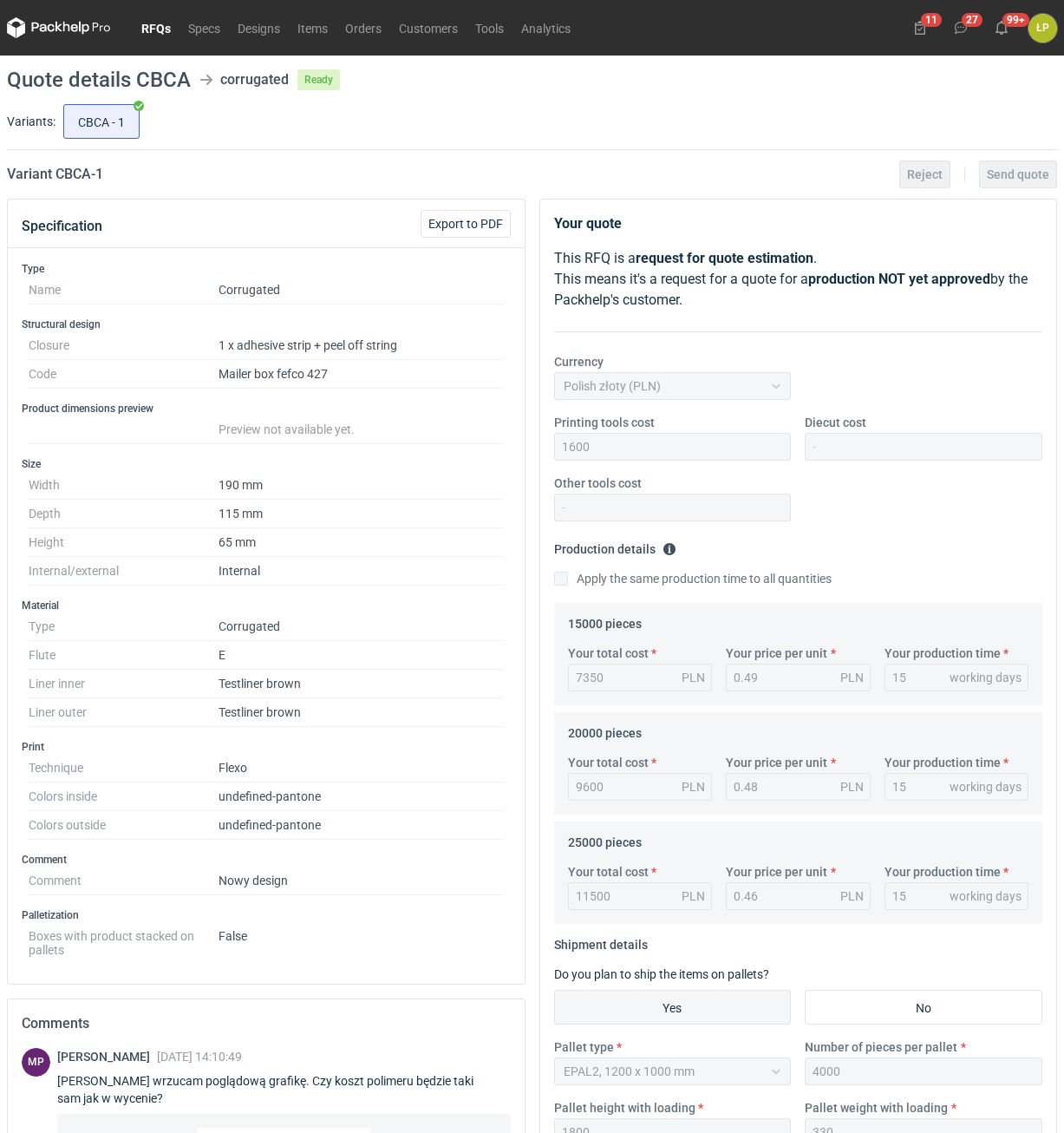
scroll to position [385, 0]
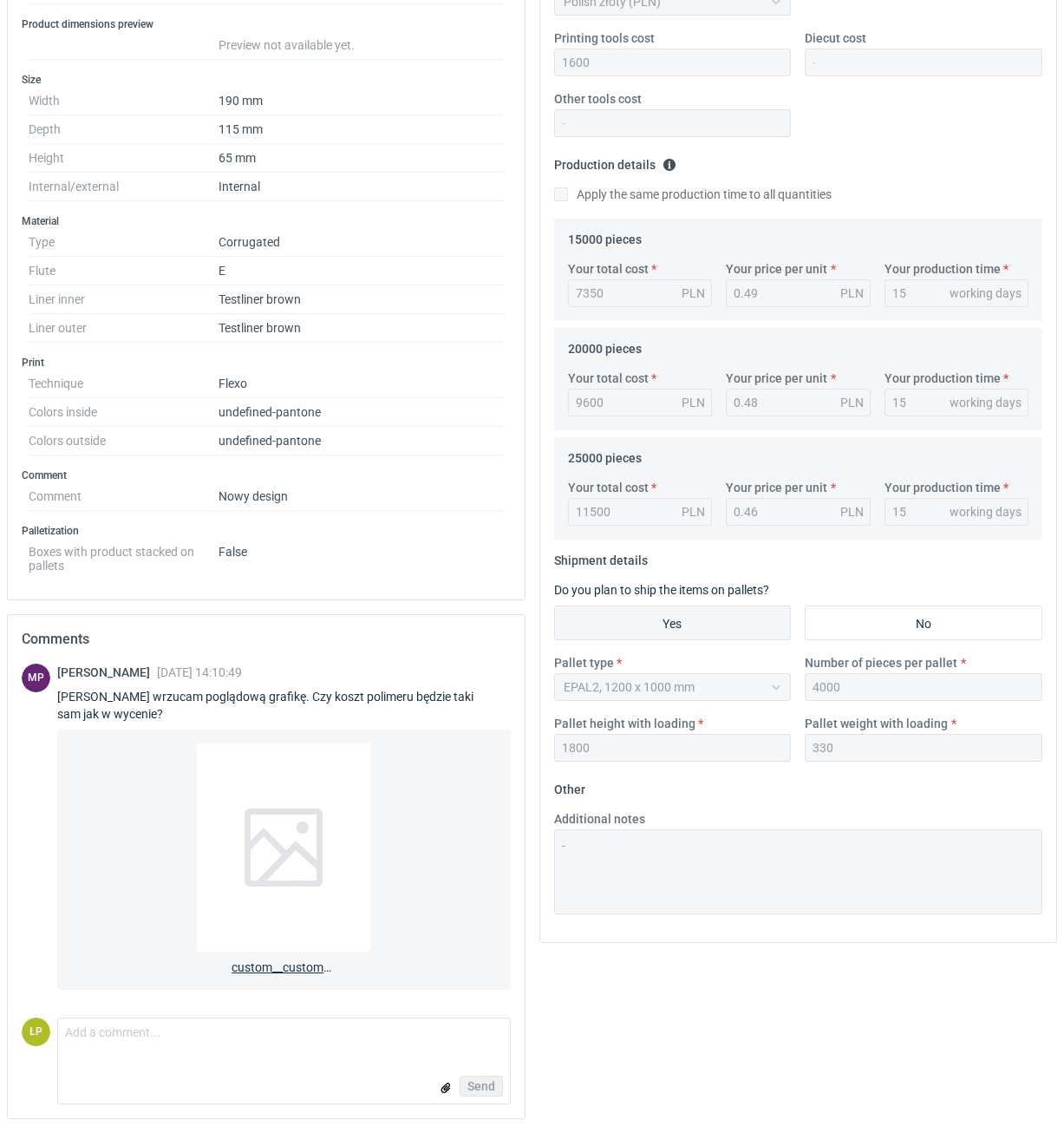
click at [274, 854] on div at bounding box center [284, 847] width 174 height 208
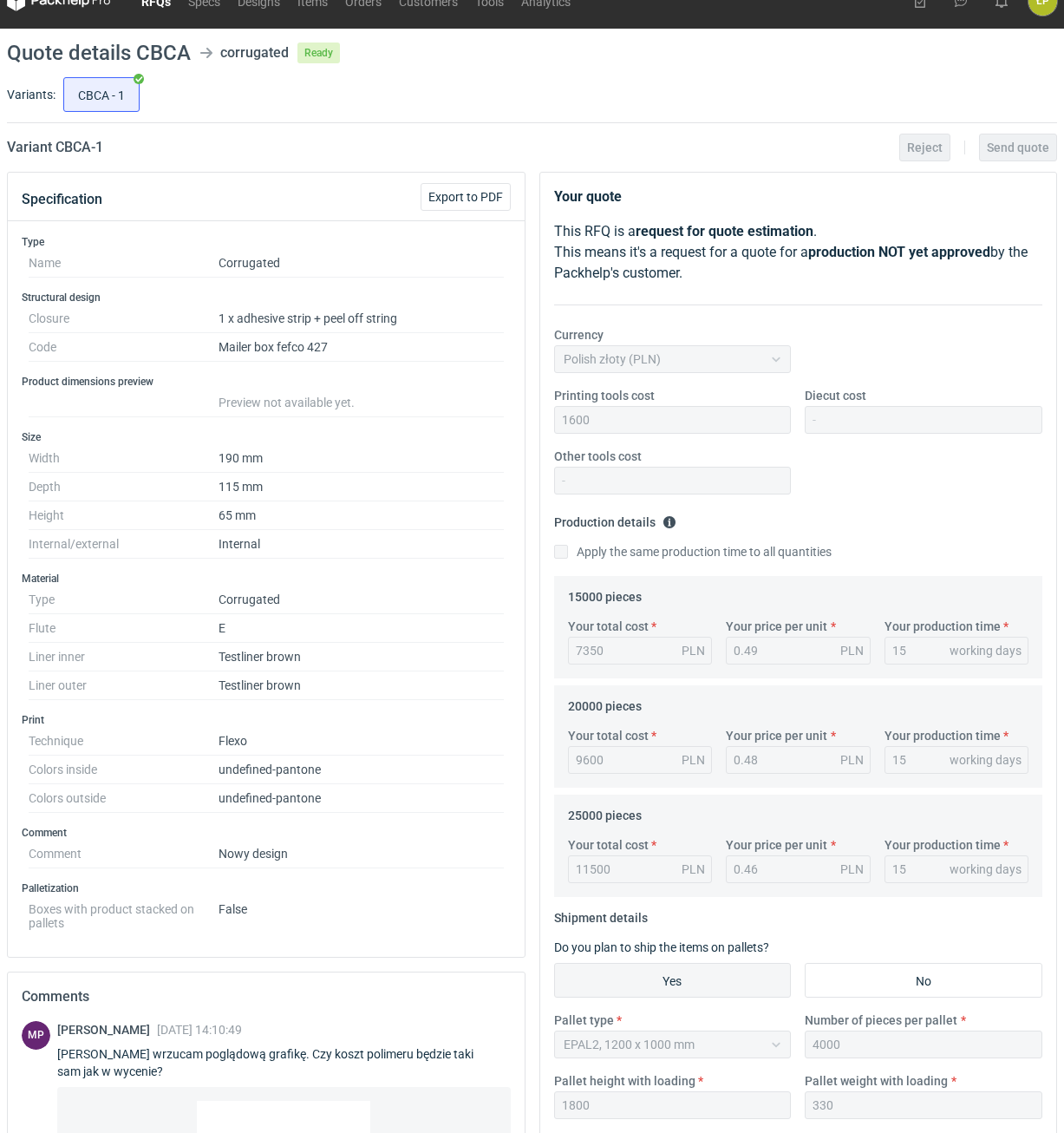
scroll to position [0, 0]
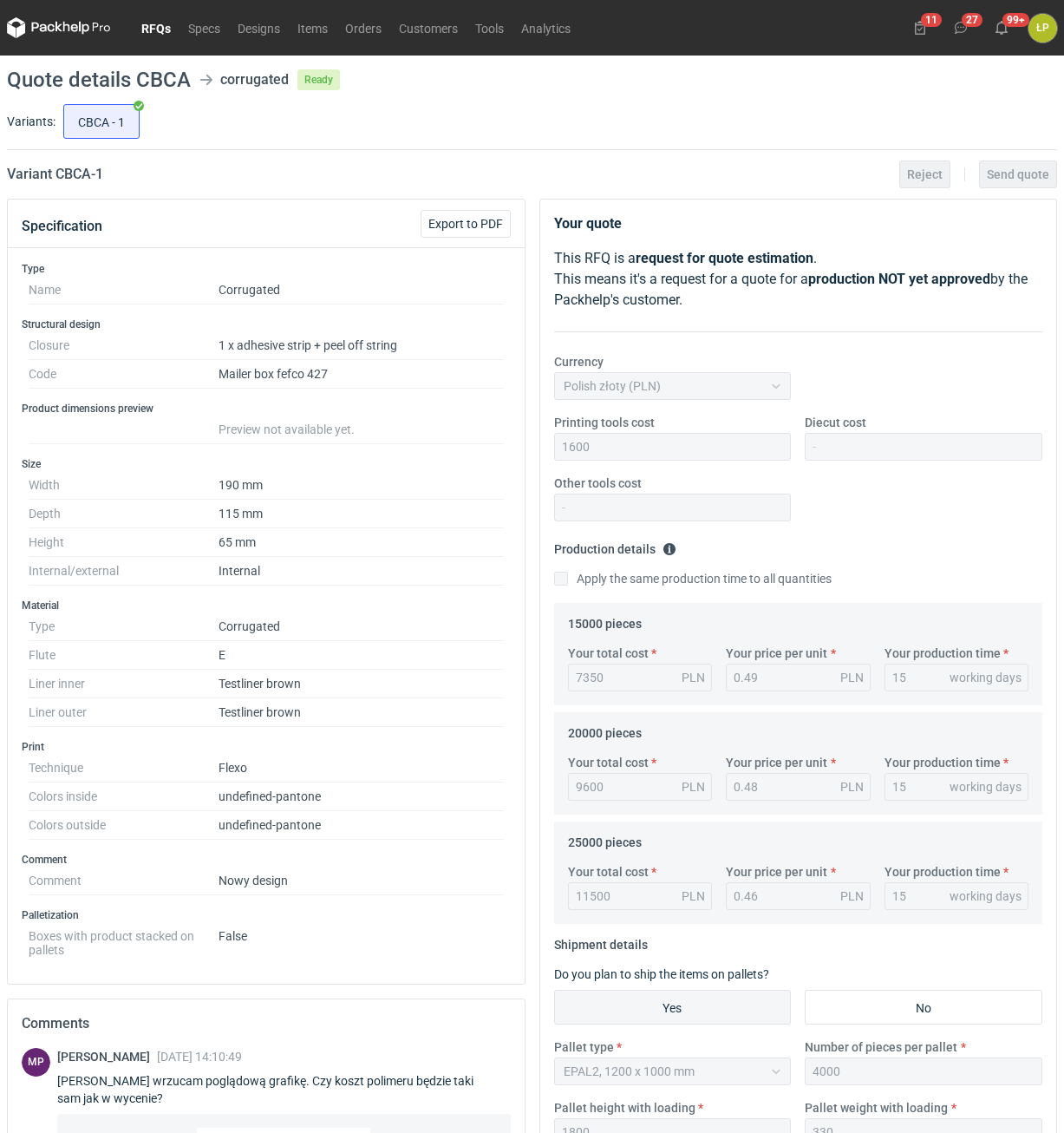
click at [68, 175] on h2 "Variant CBCA - 1" at bounding box center [55, 174] width 96 height 21
copy h2 "CBCA"
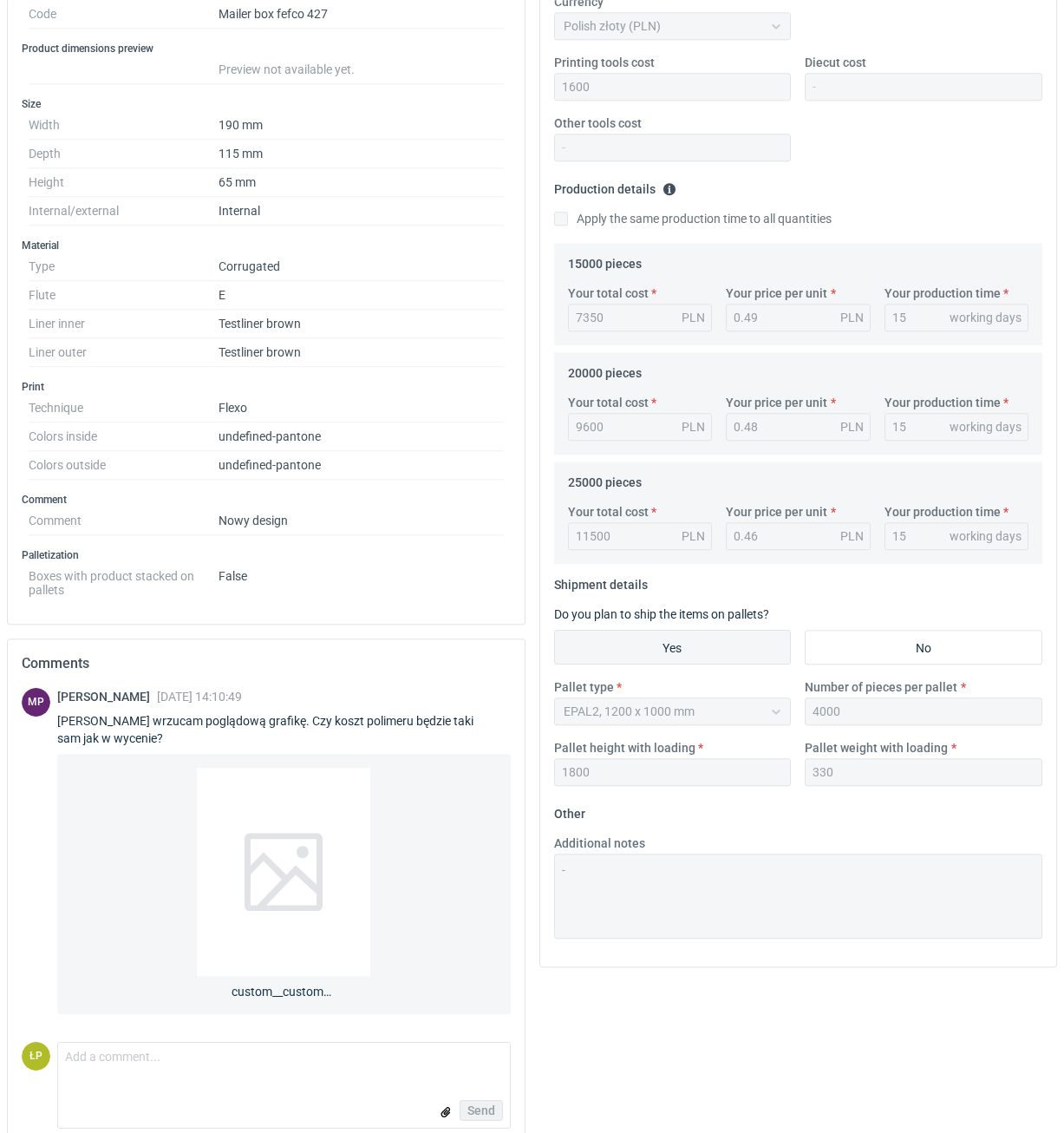
scroll to position [385, 0]
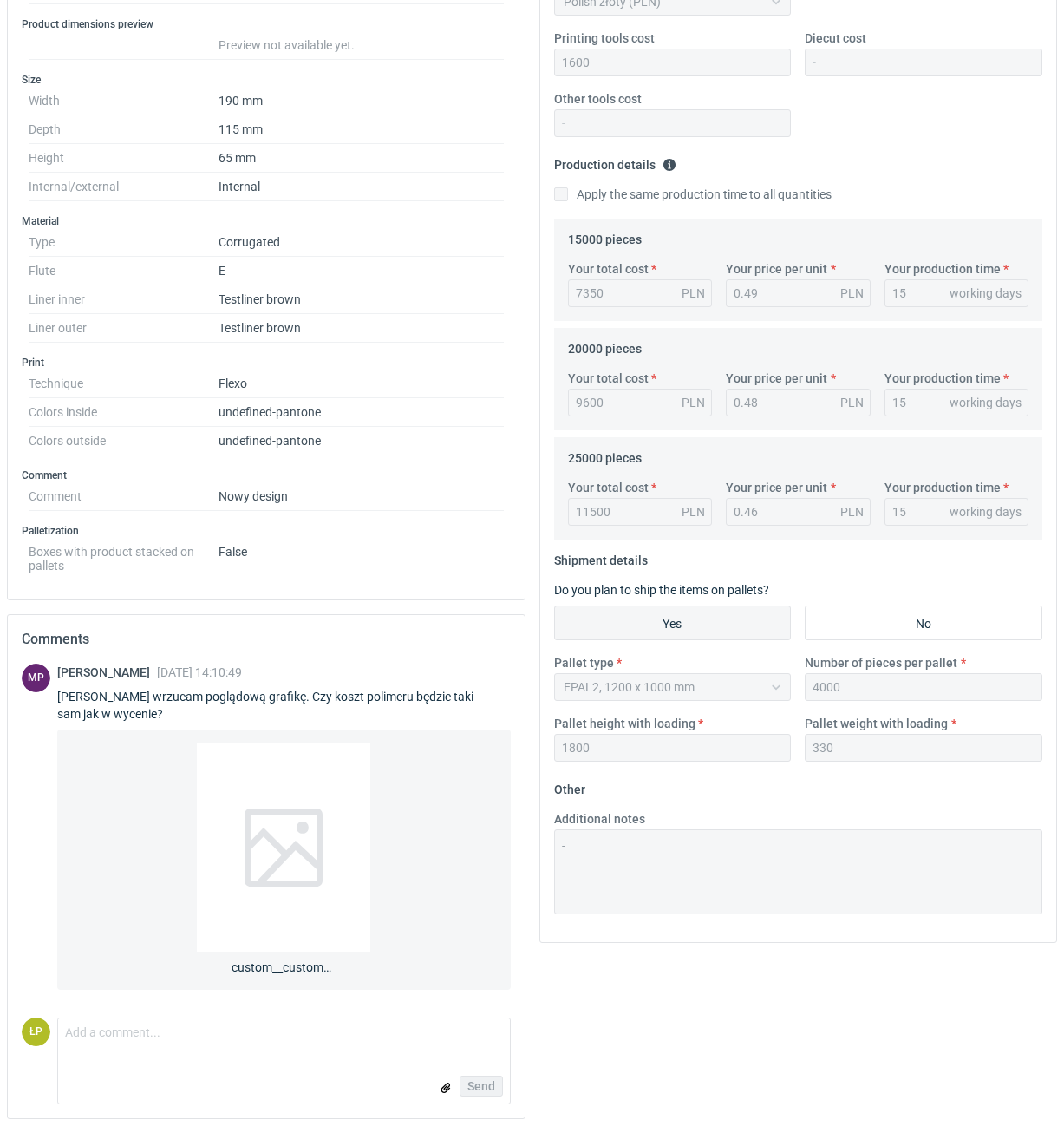
click at [303, 875] on div at bounding box center [284, 847] width 174 height 208
click at [279, 1023] on textarea "Comment message" at bounding box center [284, 1036] width 452 height 36
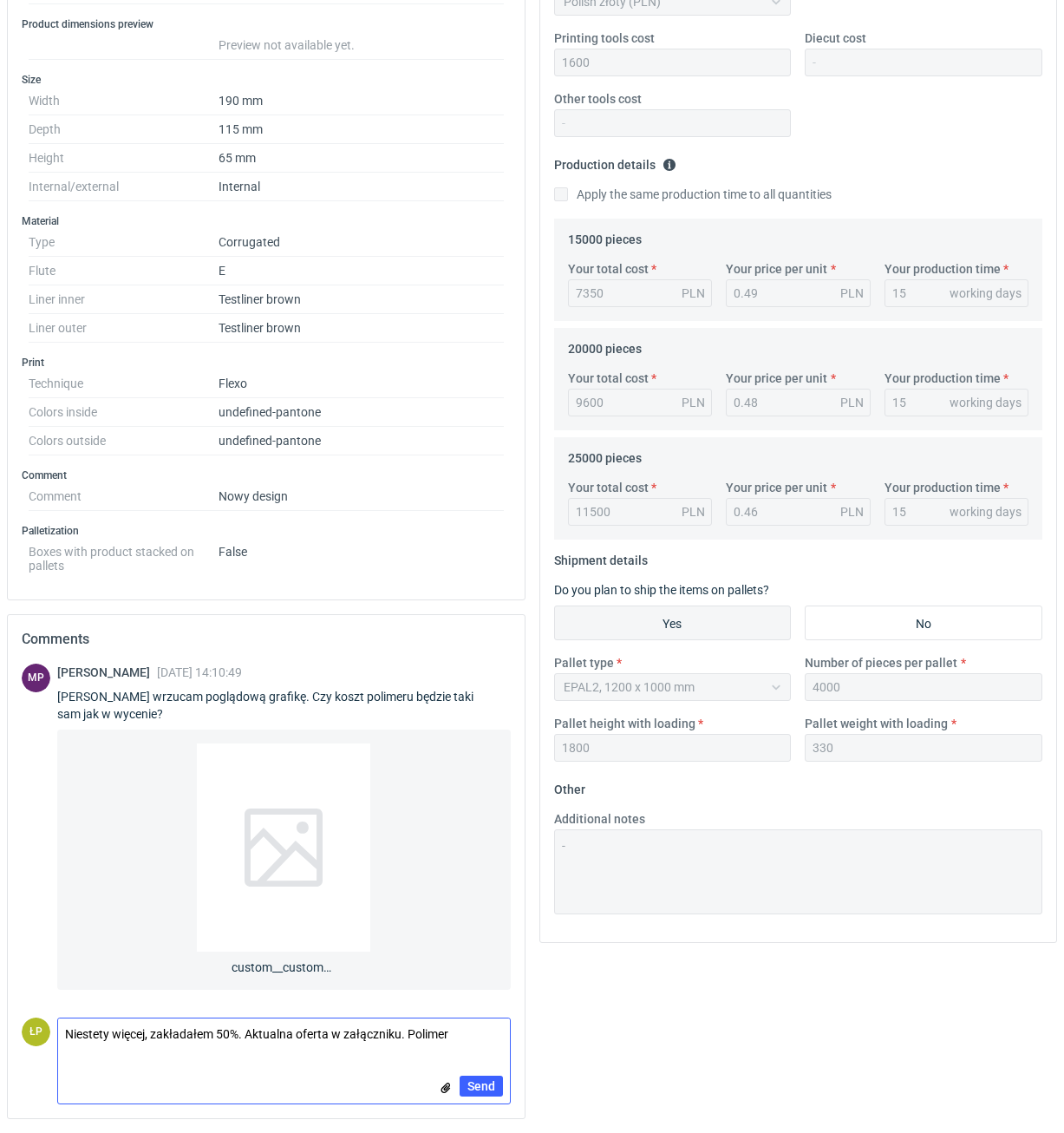
click at [452, 1038] on textarea "Niestety więcej, zakładałem 50%. Aktualna oferta w załączniku. Polimer" at bounding box center [284, 1036] width 452 height 36
type textarea "Niestety więcej, zakładałem 50%. Aktualna oferta w załączniku. Polimer 2800zl"
click at [445, 1088] on input "file" at bounding box center [446, 1087] width 14 height 18
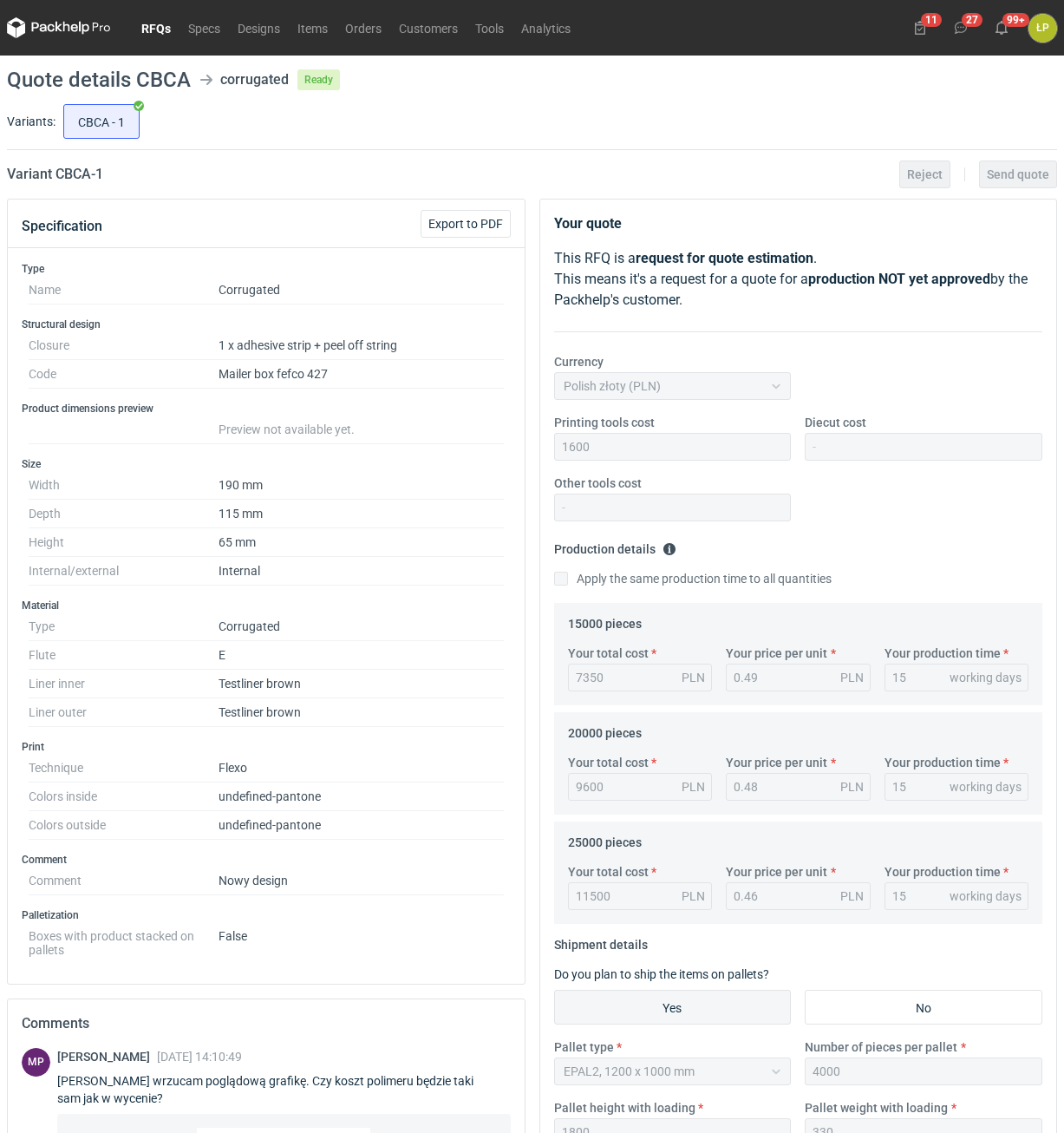
scroll to position [458, 0]
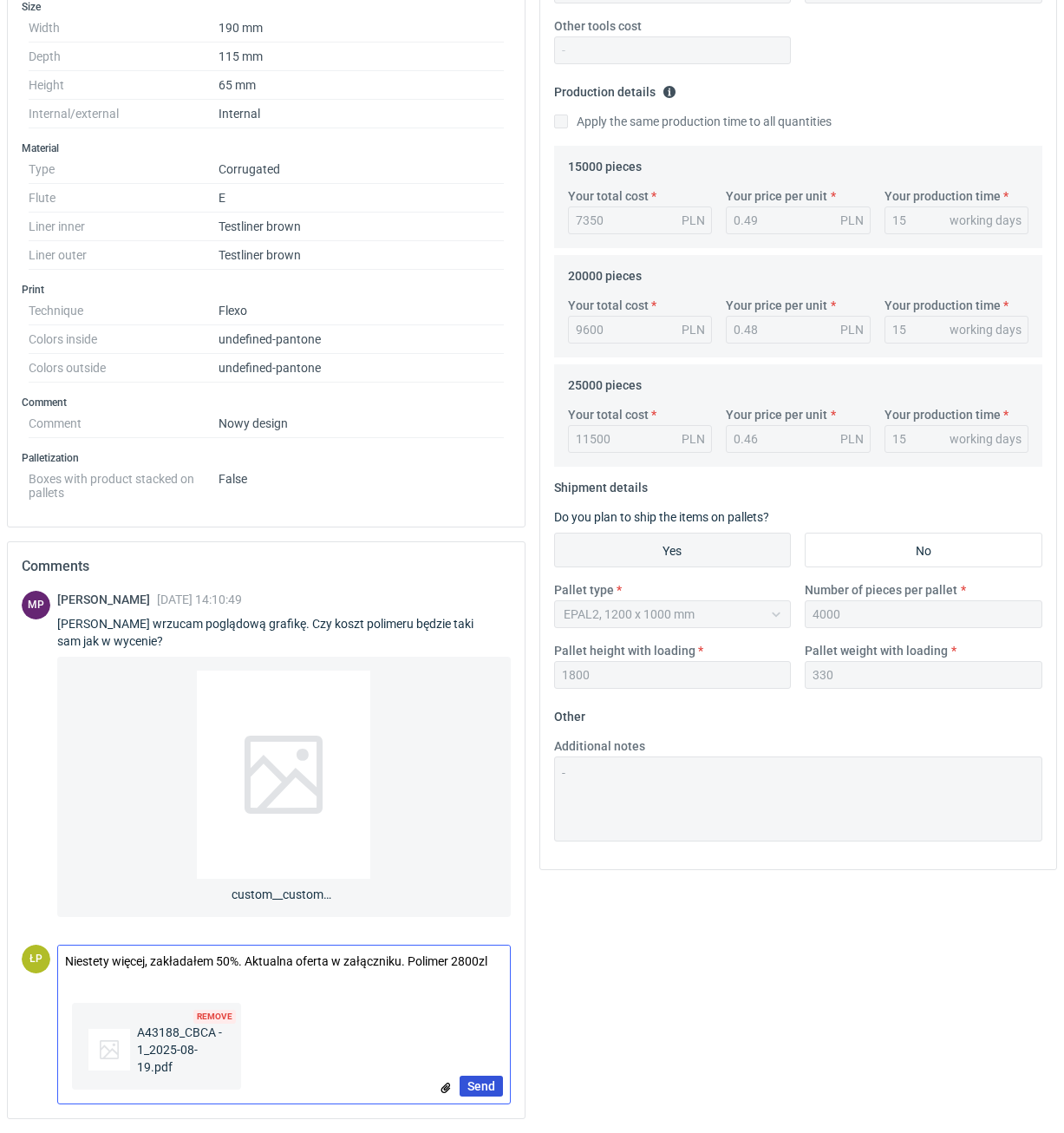
click at [479, 1078] on button "Send" at bounding box center [481, 1086] width 43 height 21
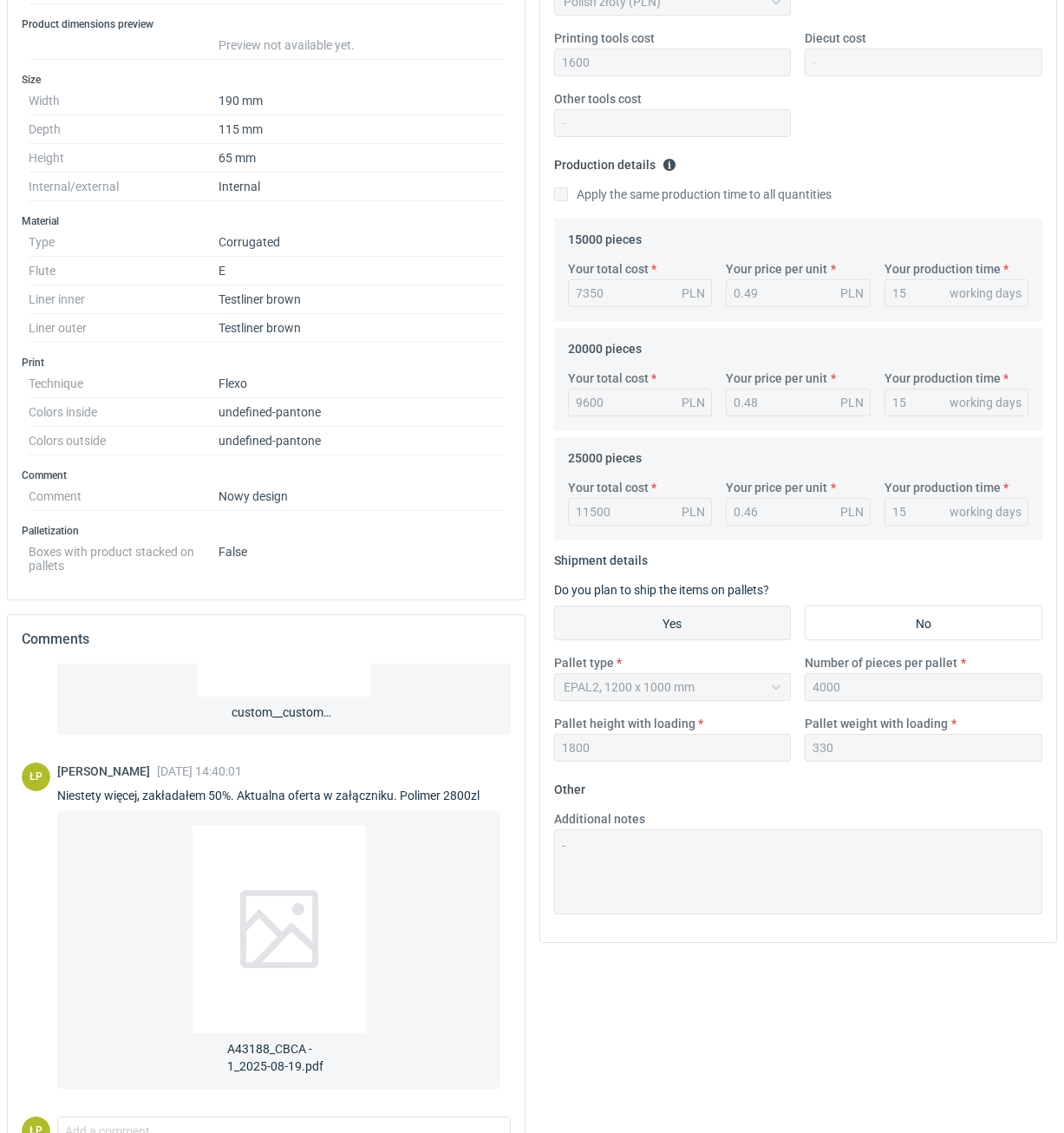
scroll to position [0, 0]
